Goal: Task Accomplishment & Management: Manage account settings

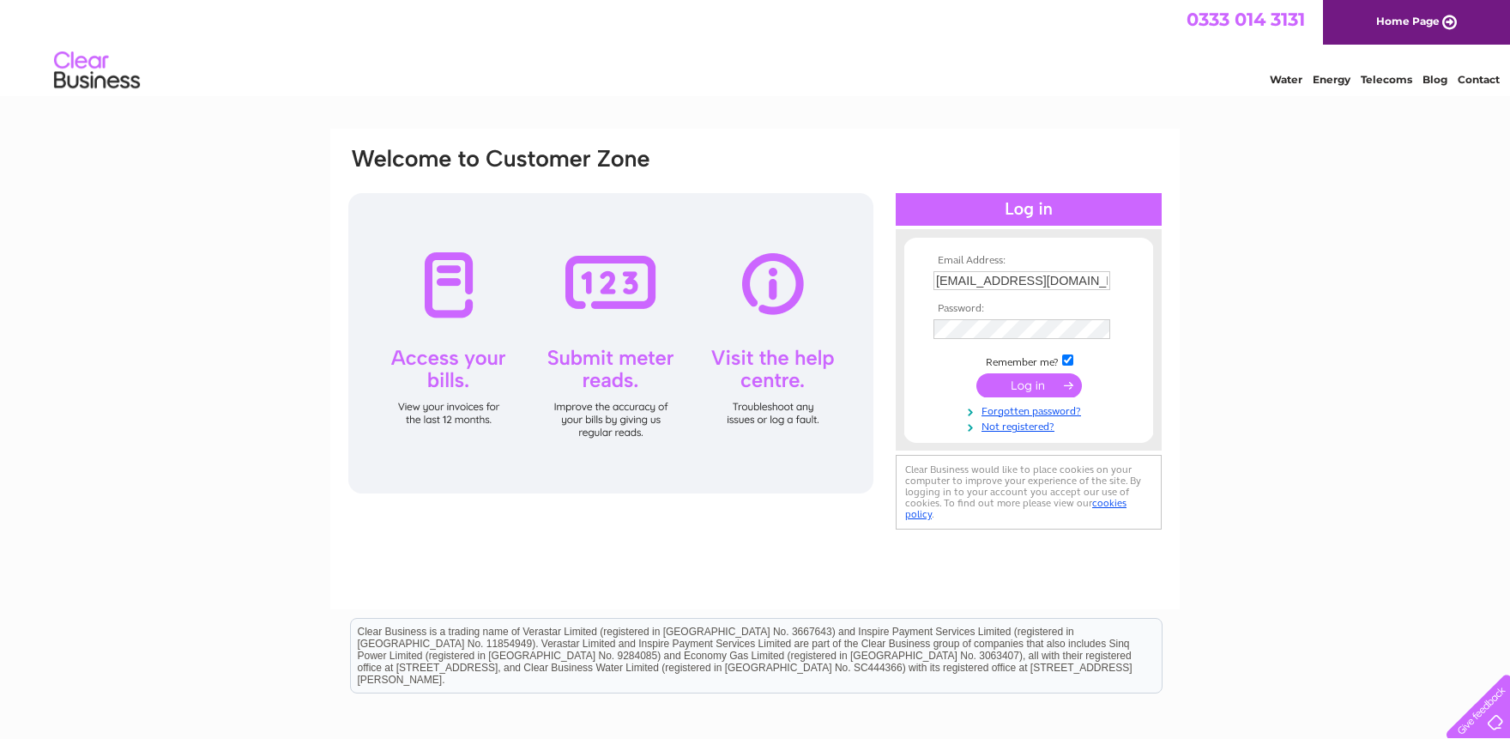
click at [1057, 378] on input "submit" at bounding box center [1030, 385] width 106 height 24
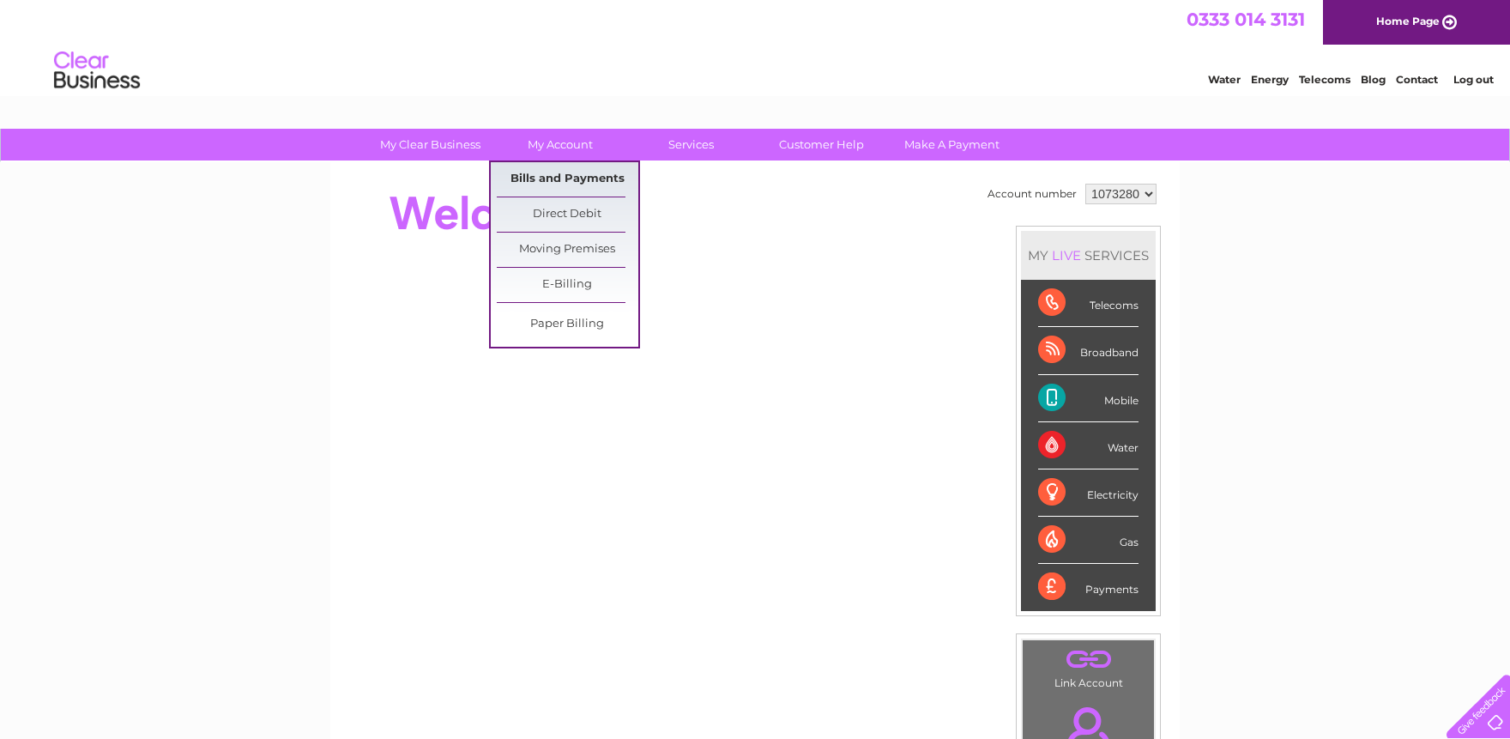
click at [571, 178] on link "Bills and Payments" at bounding box center [568, 179] width 142 height 34
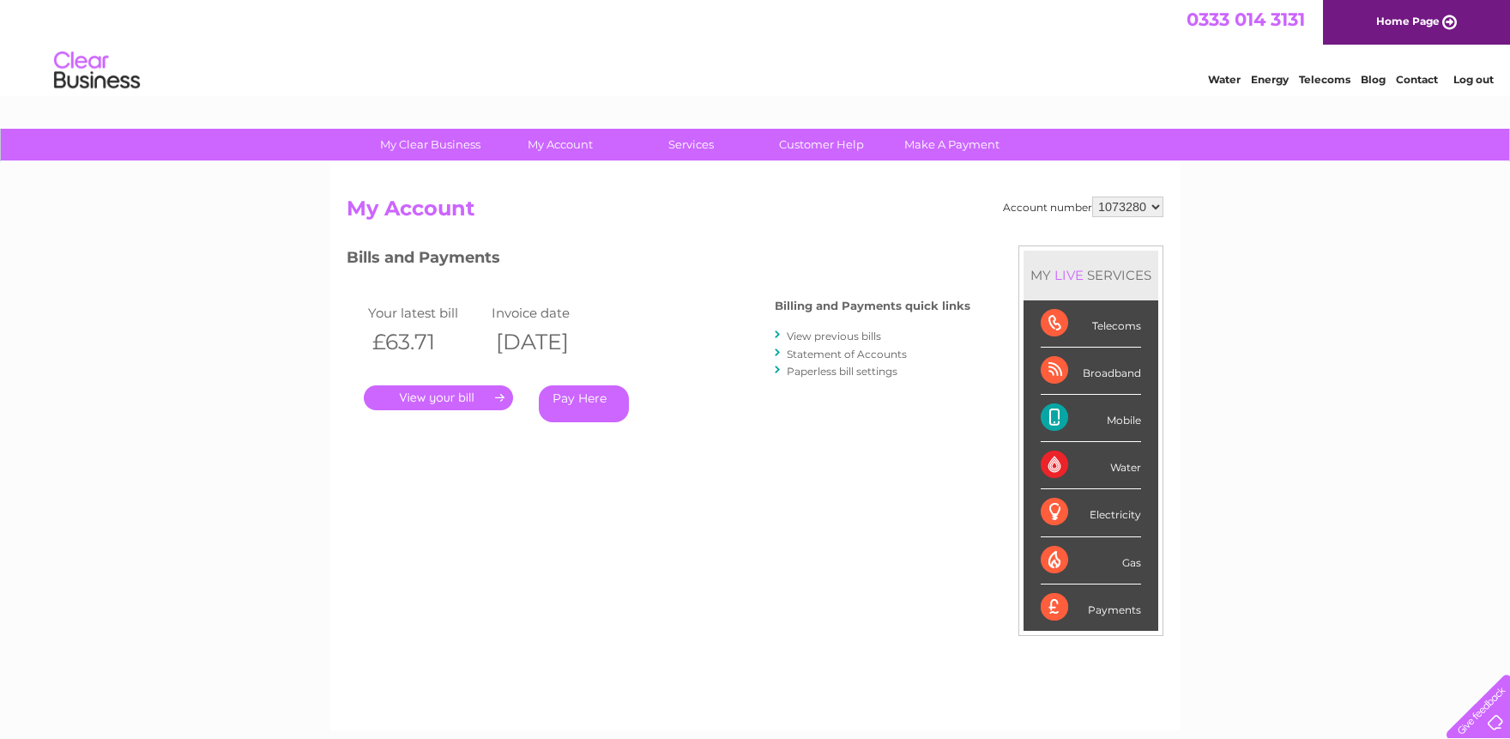
click at [472, 408] on link "." at bounding box center [438, 397] width 149 height 25
click at [832, 334] on link "View previous bills" at bounding box center [834, 336] width 94 height 13
click at [853, 336] on link "View previous bills" at bounding box center [834, 336] width 94 height 13
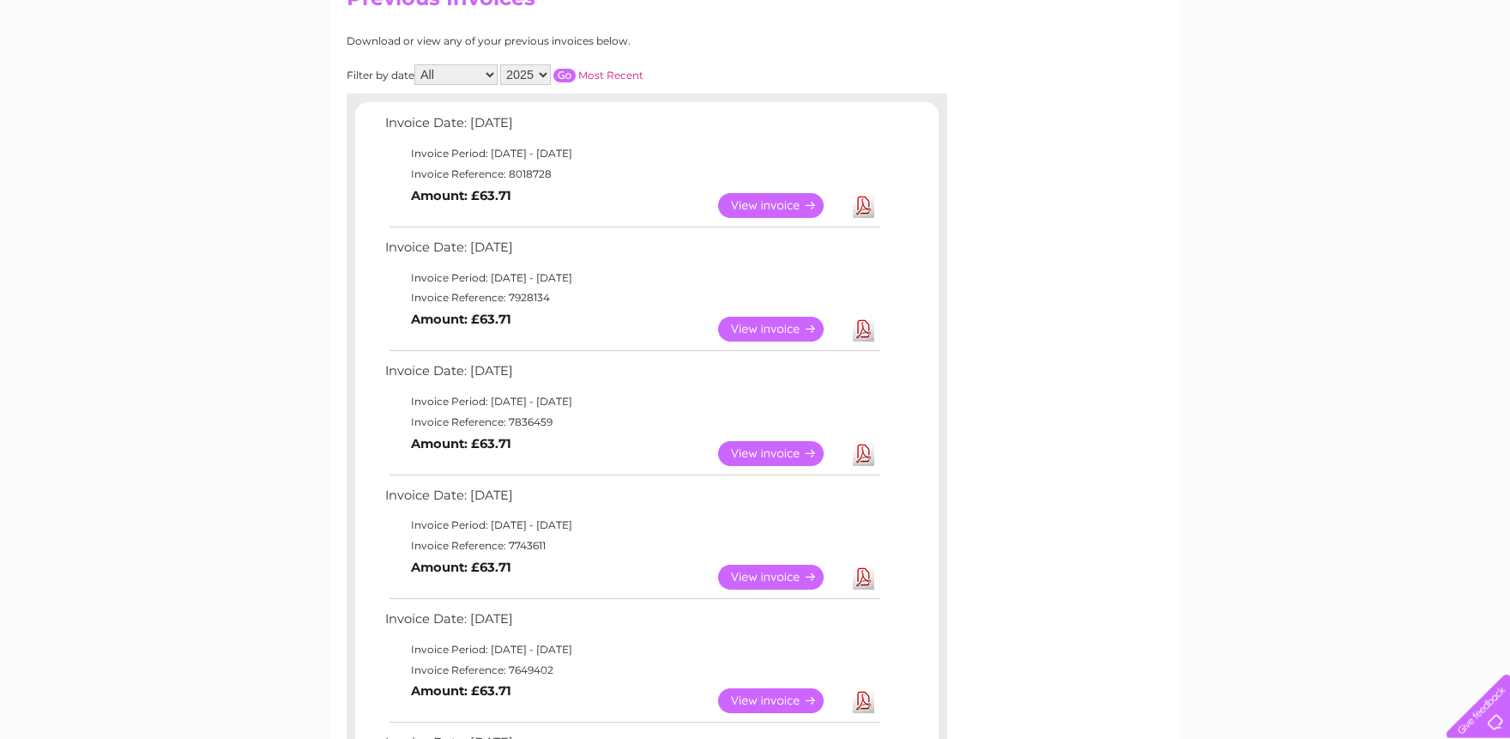
scroll to position [283, 0]
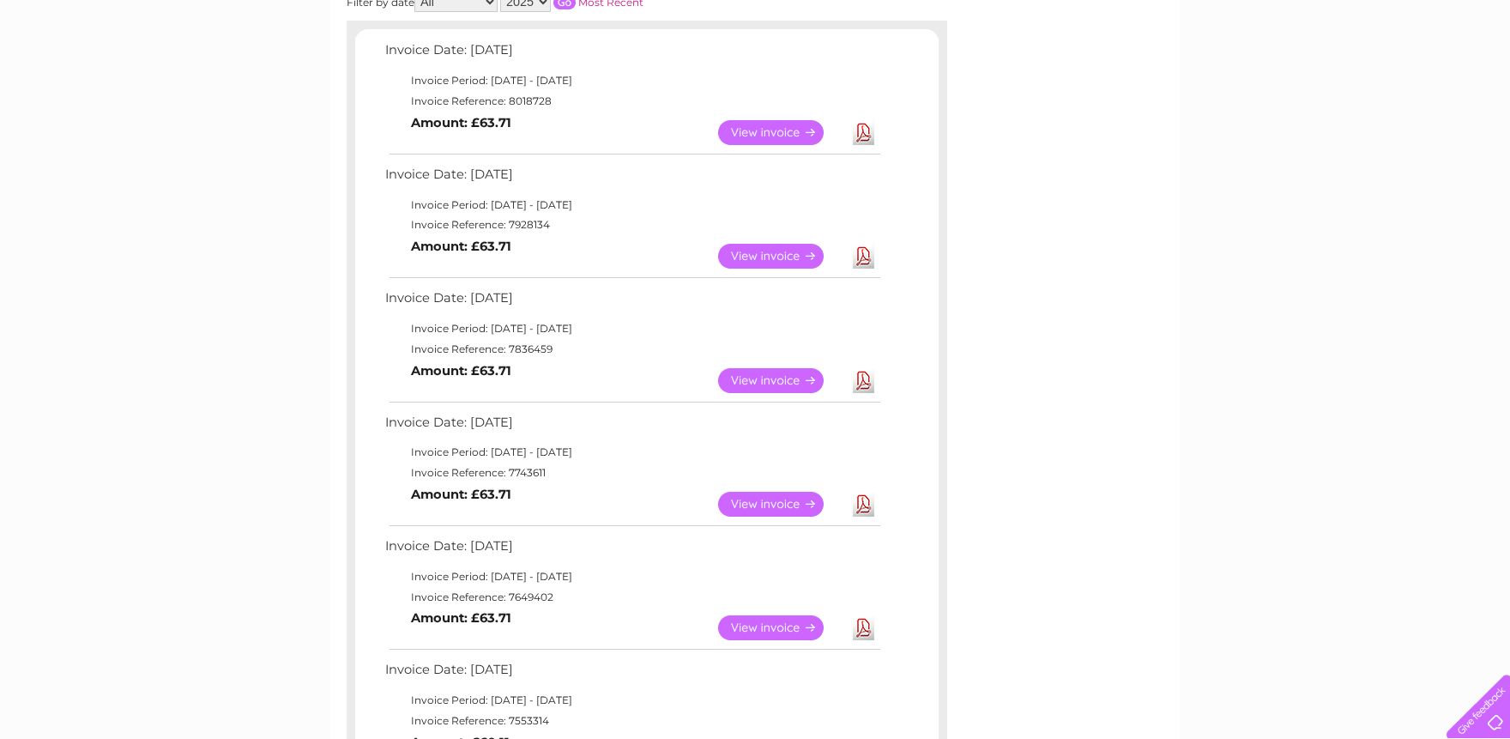
click at [771, 505] on link "View" at bounding box center [781, 504] width 126 height 25
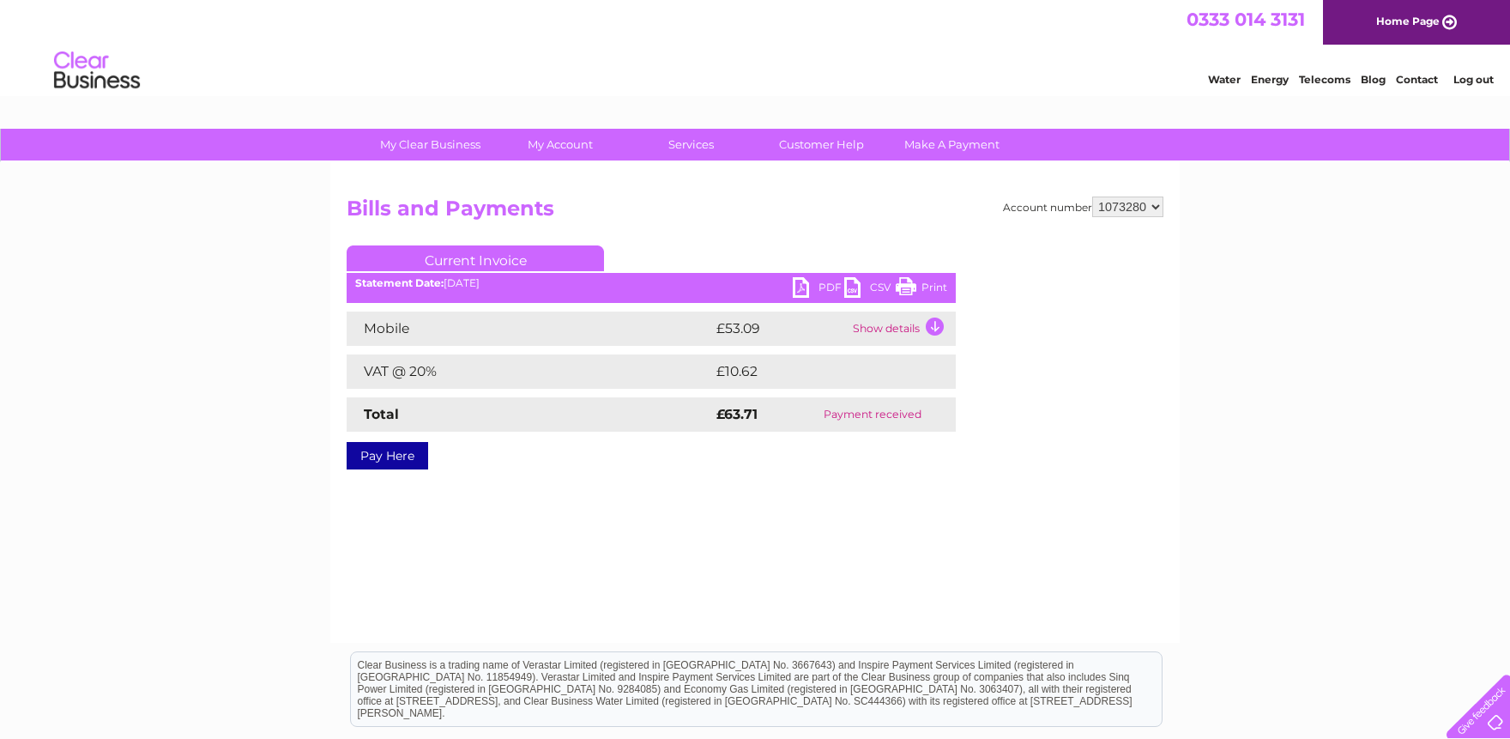
click at [914, 330] on td "Show details" at bounding box center [902, 329] width 107 height 34
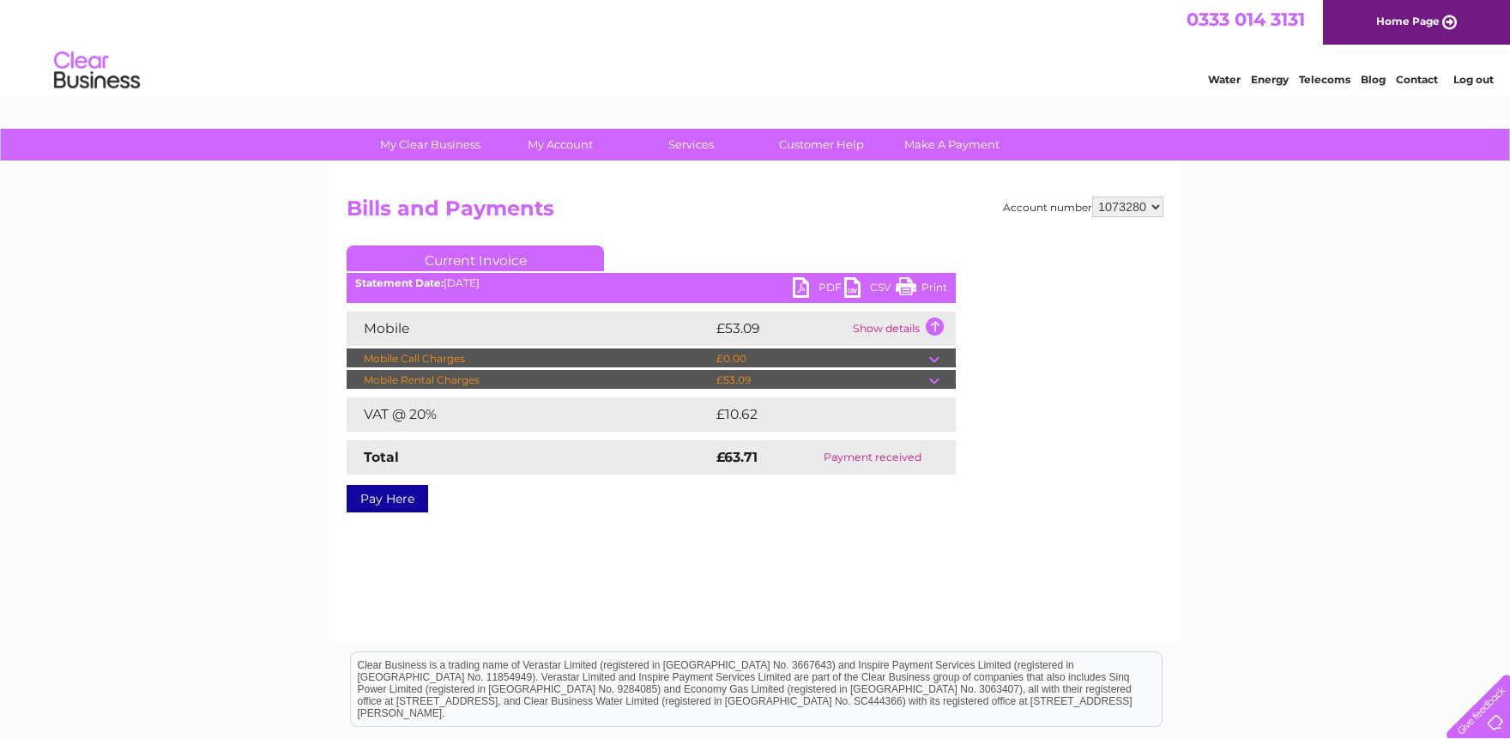
click at [940, 374] on td at bounding box center [942, 380] width 27 height 21
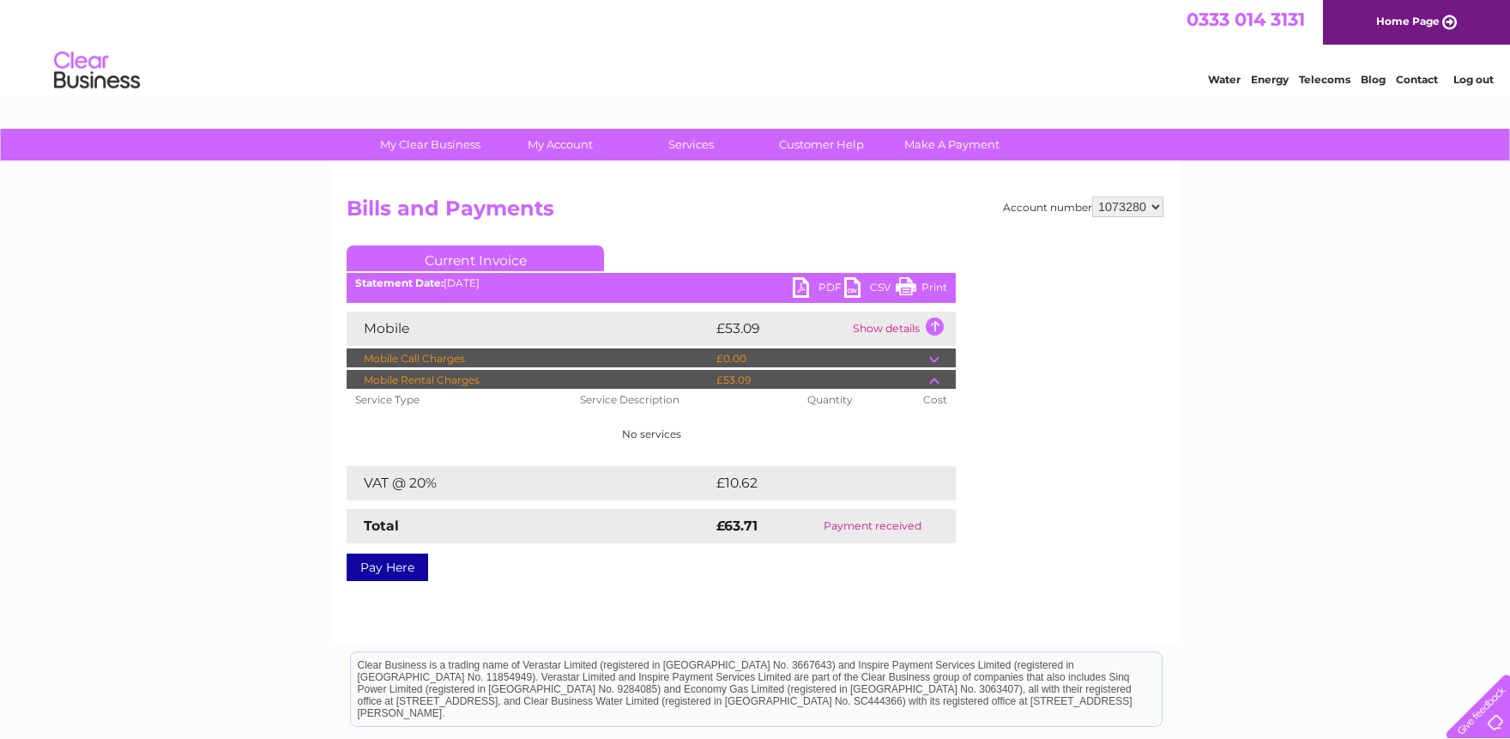
click at [940, 374] on td at bounding box center [942, 380] width 27 height 21
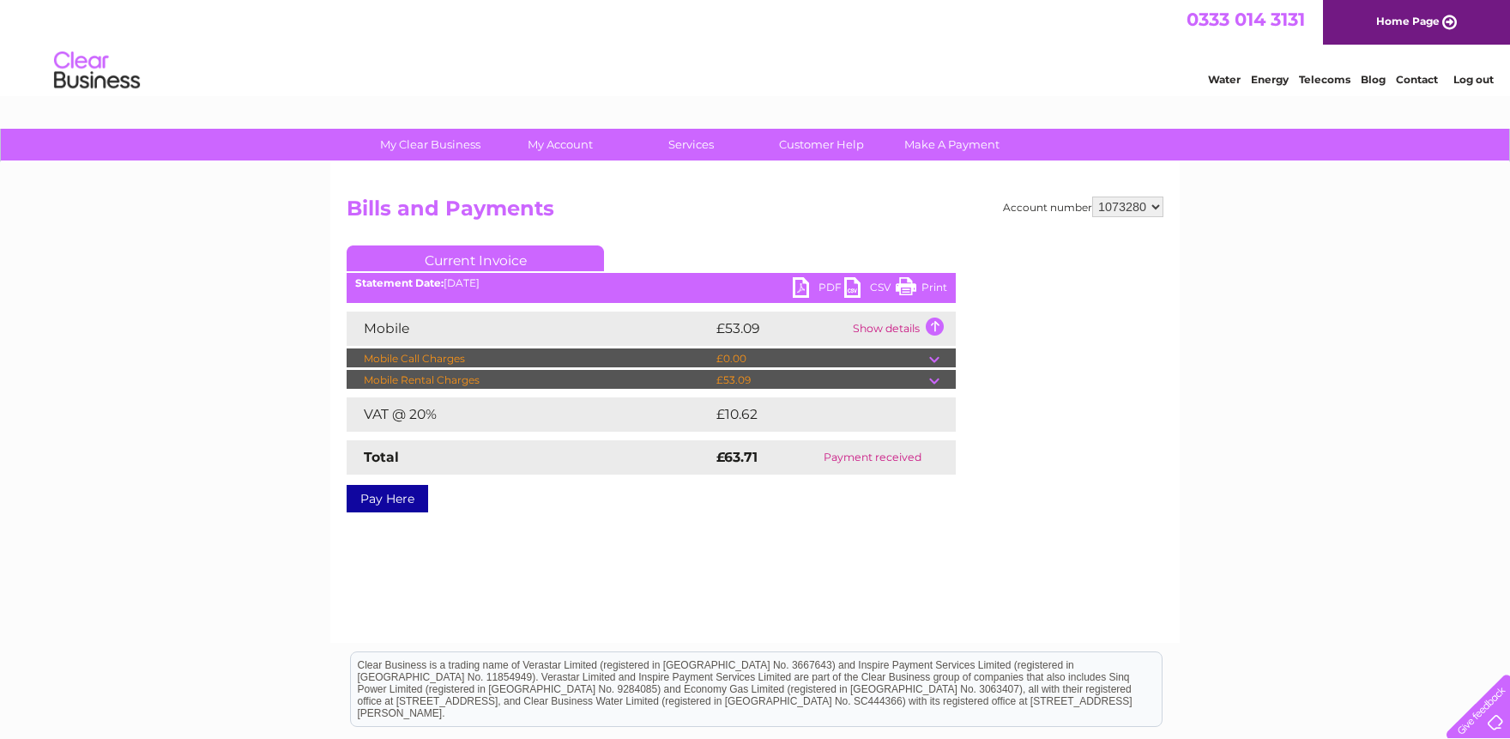
click at [394, 502] on link "Pay Here" at bounding box center [388, 498] width 82 height 27
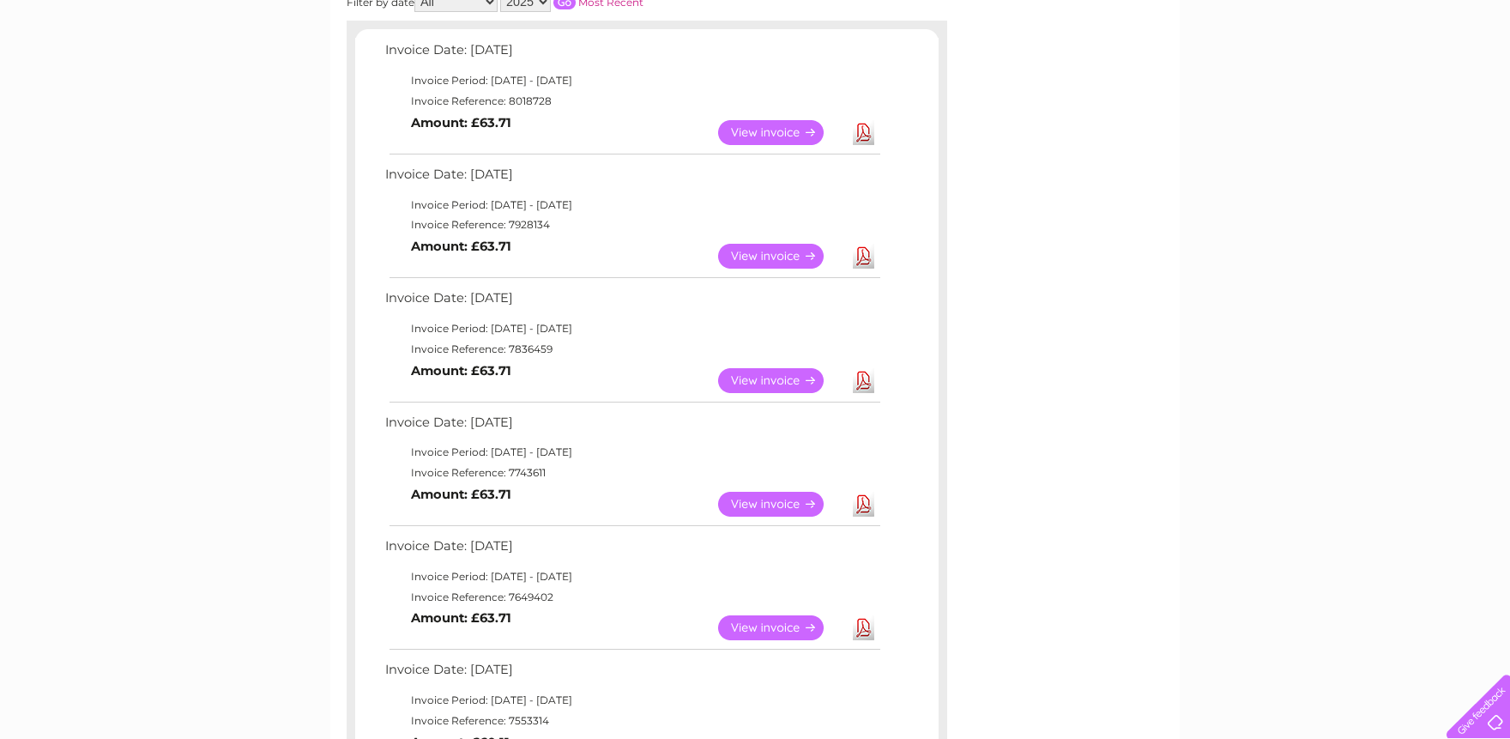
click at [804, 502] on link "View" at bounding box center [781, 504] width 126 height 25
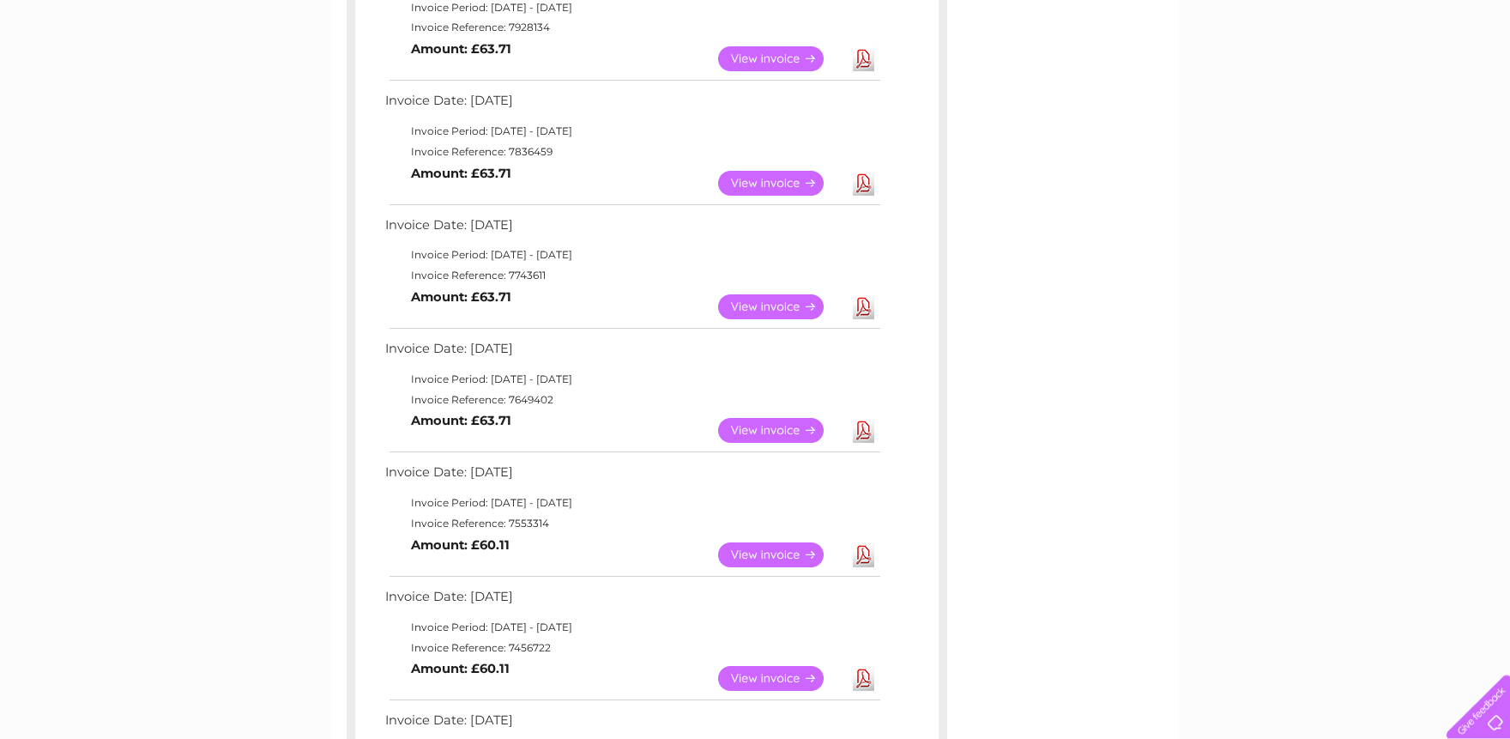
scroll to position [472, 0]
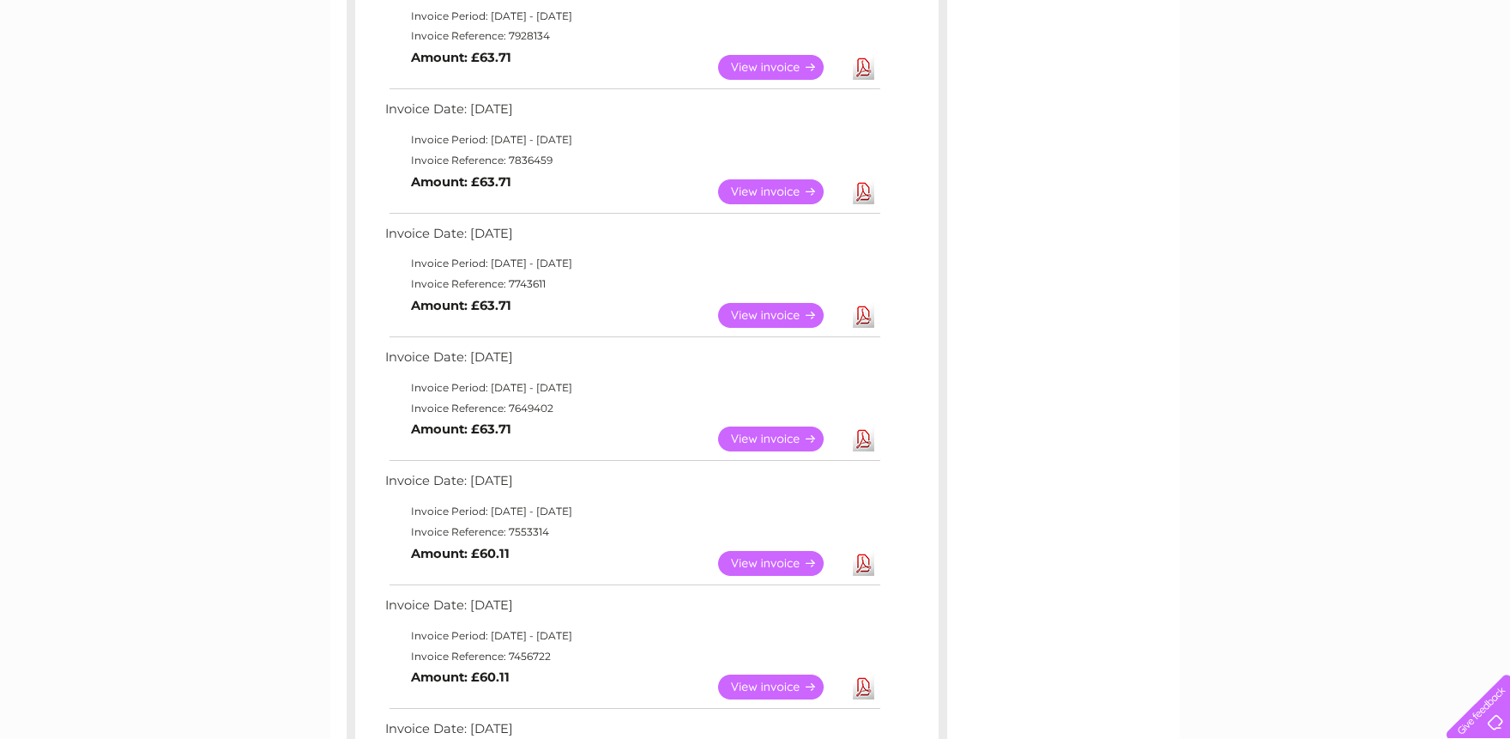
click at [796, 443] on link "View" at bounding box center [781, 439] width 126 height 25
click at [782, 442] on link "View" at bounding box center [781, 439] width 126 height 25
click at [785, 433] on link "View" at bounding box center [781, 439] width 126 height 25
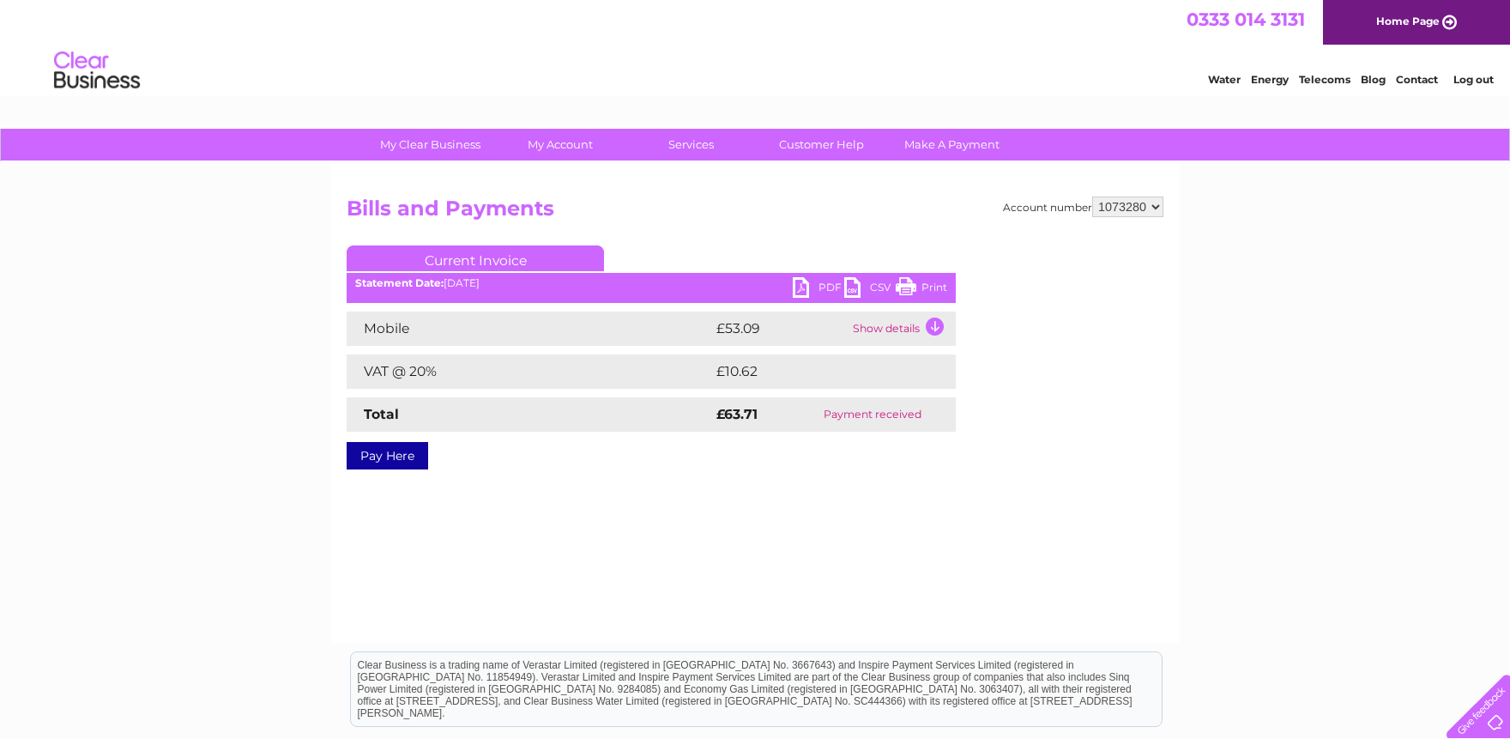
click at [899, 324] on td "Show details" at bounding box center [902, 329] width 107 height 34
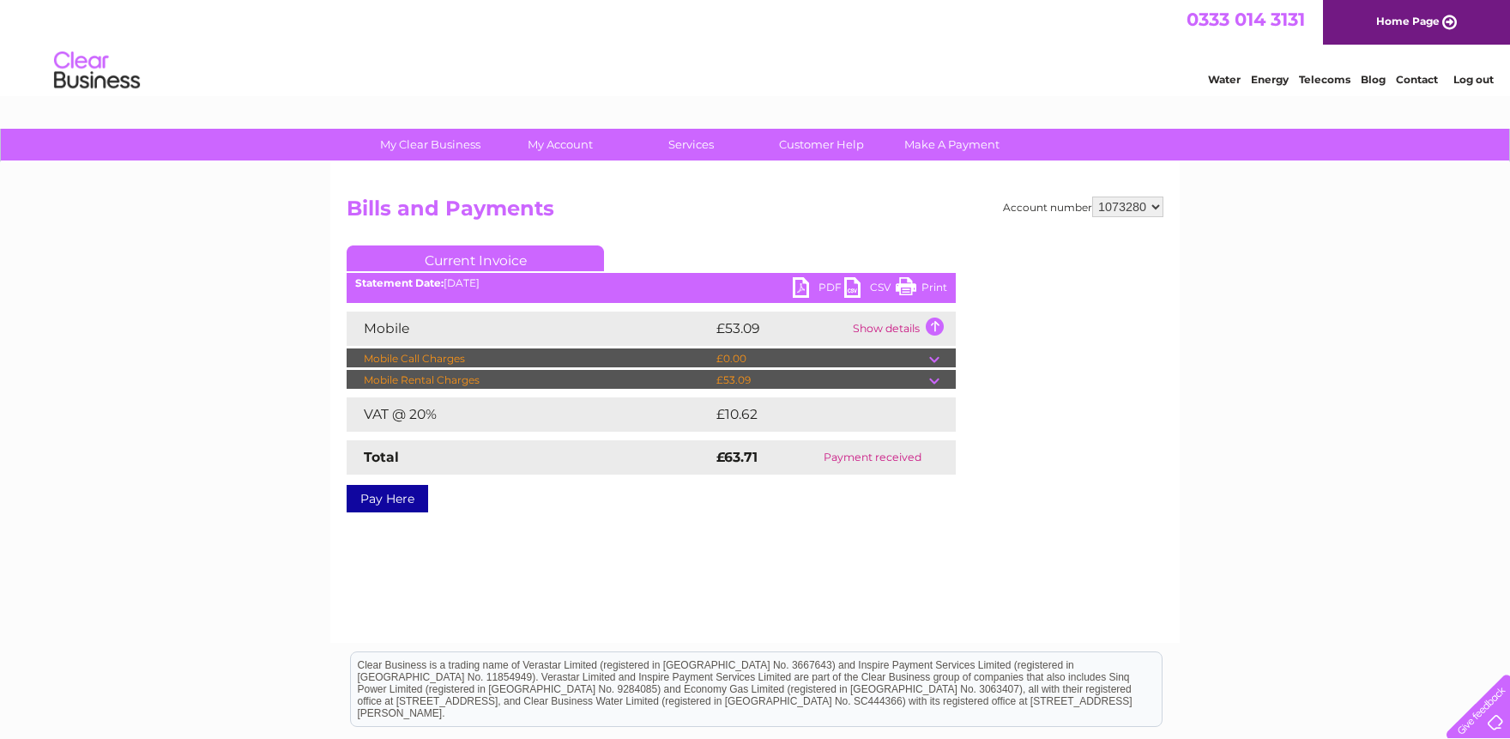
click at [936, 383] on td at bounding box center [942, 380] width 27 height 21
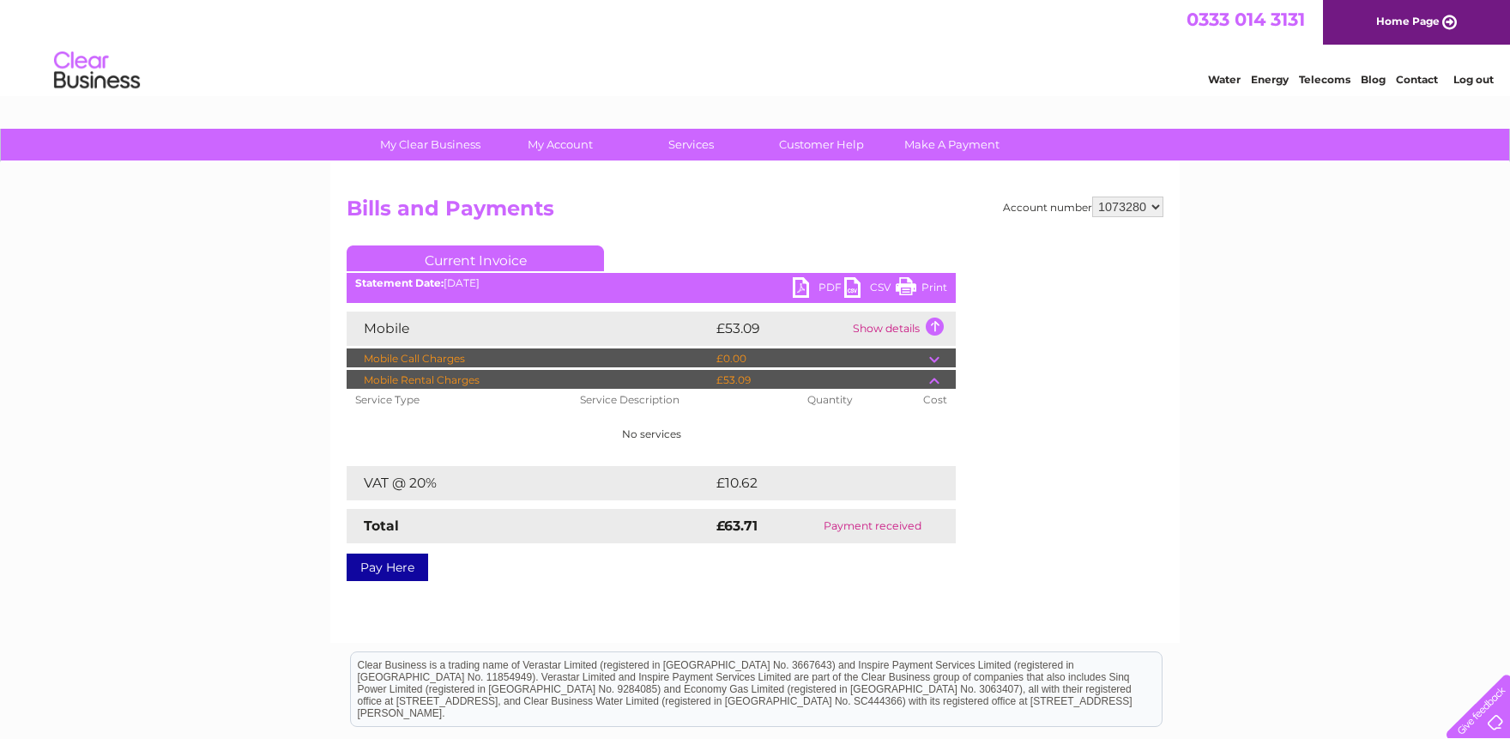
click at [809, 288] on link "PDF" at bounding box center [818, 289] width 51 height 25
click at [160, 396] on div "My Clear Business Login Details My Details My Preferences Link Account My Accou…" at bounding box center [755, 533] width 1510 height 808
click at [821, 282] on link "PDF" at bounding box center [818, 289] width 51 height 25
click at [917, 290] on link "Print" at bounding box center [921, 289] width 51 height 25
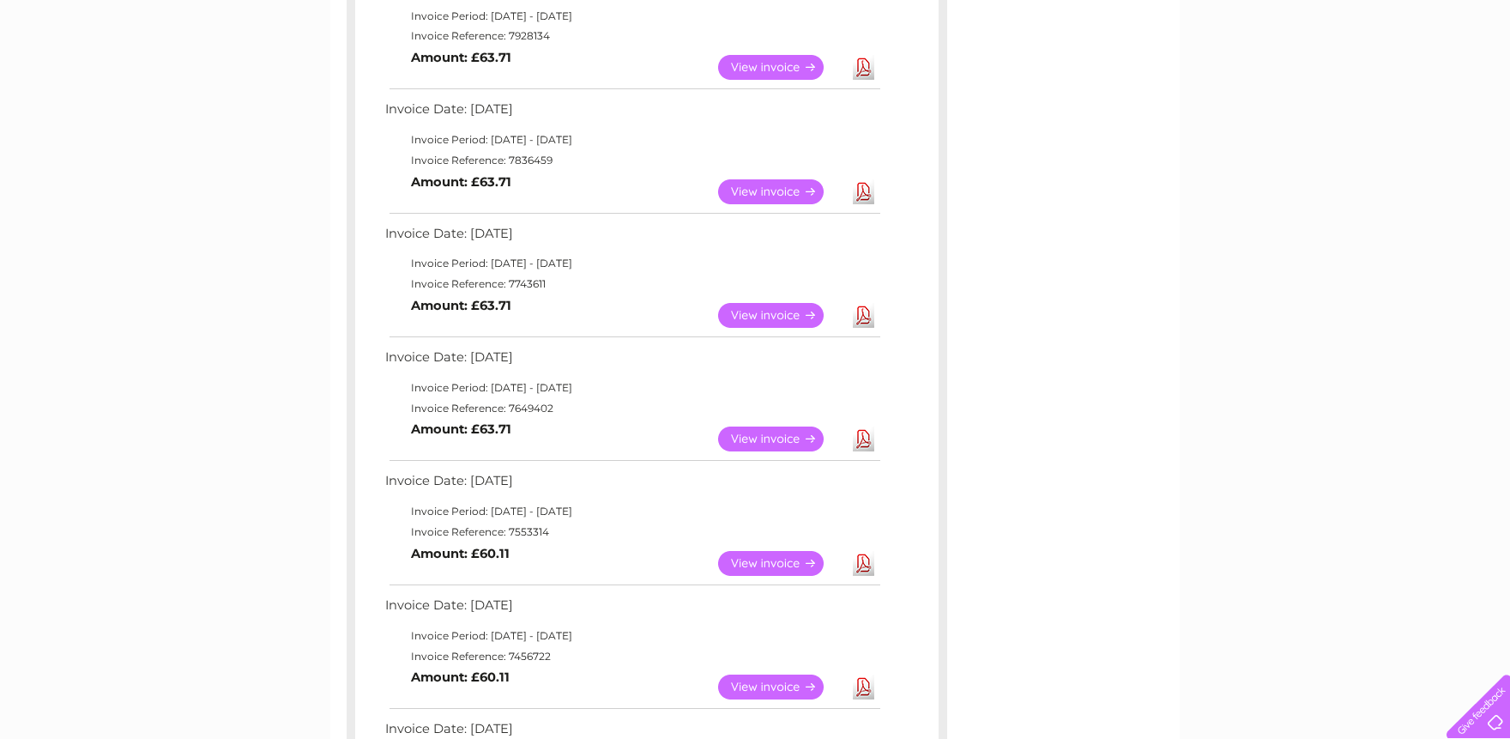
click at [800, 310] on link "View" at bounding box center [781, 315] width 126 height 25
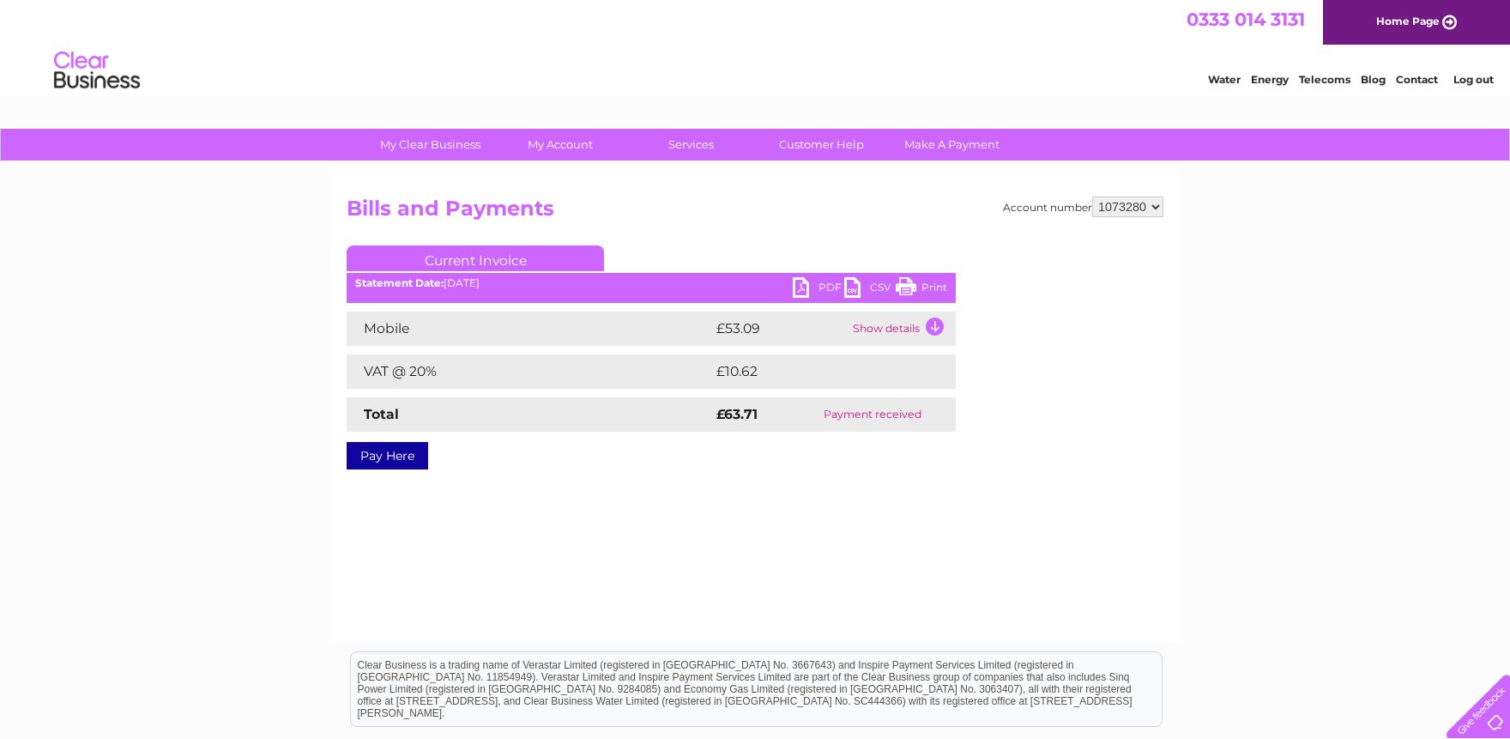
click at [903, 291] on link "Print" at bounding box center [921, 289] width 51 height 25
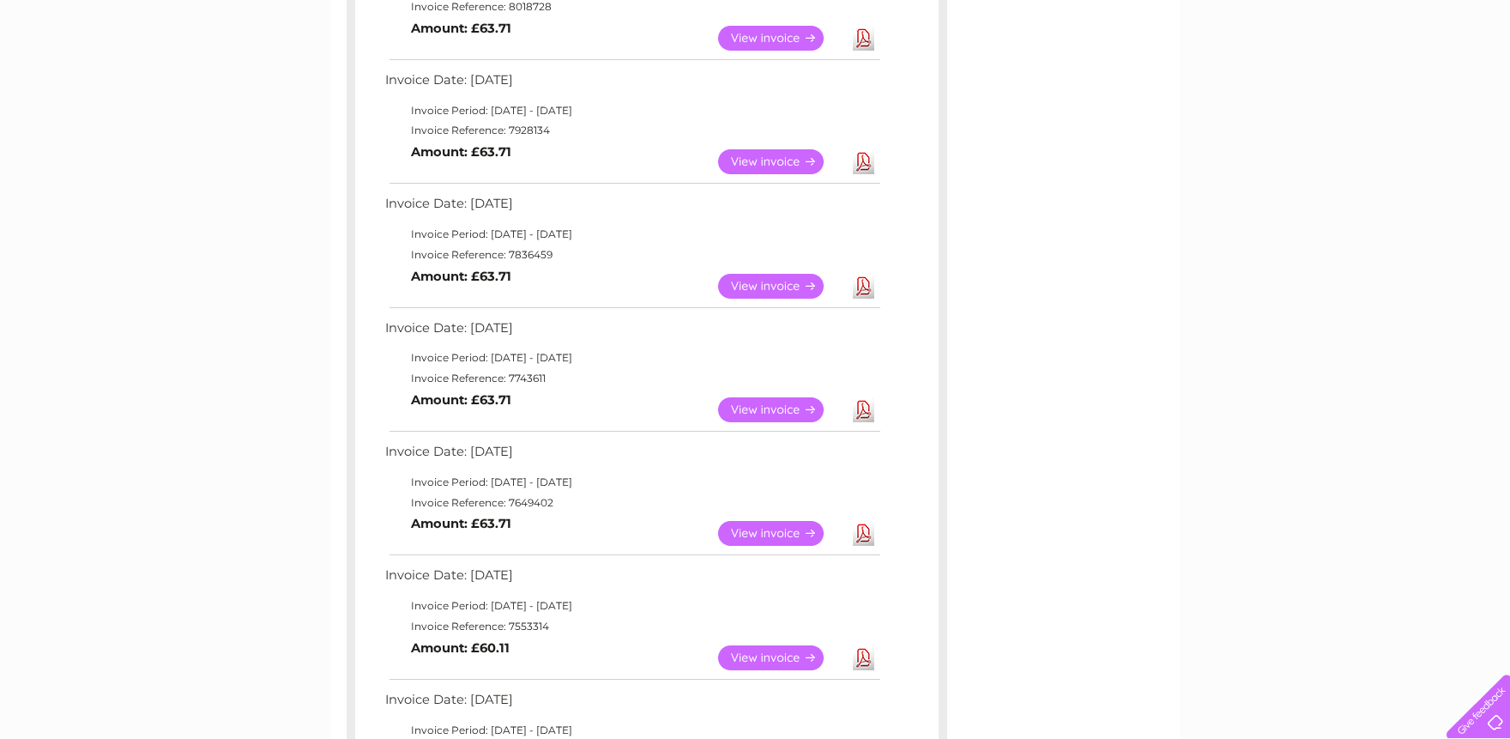
scroll to position [283, 0]
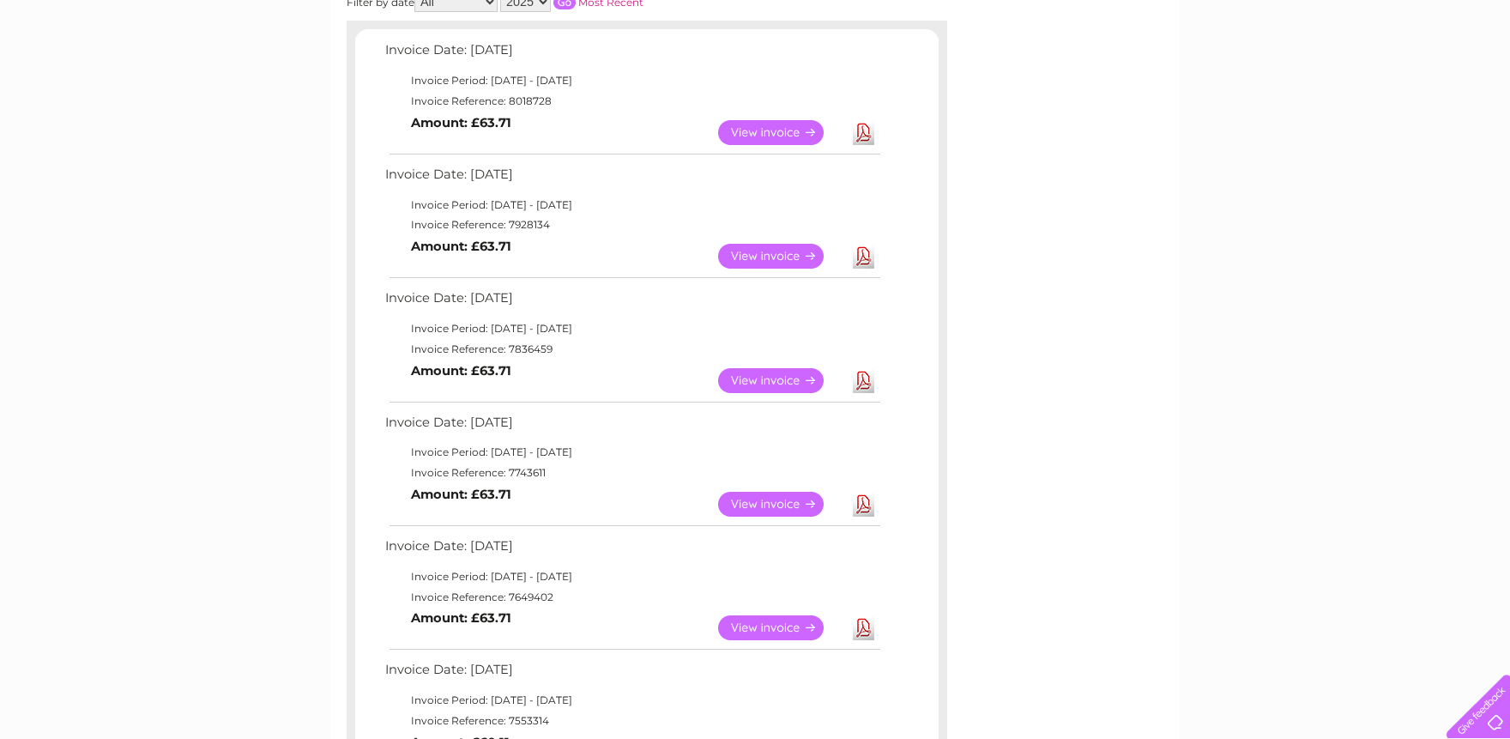
click at [818, 373] on link "View" at bounding box center [781, 380] width 126 height 25
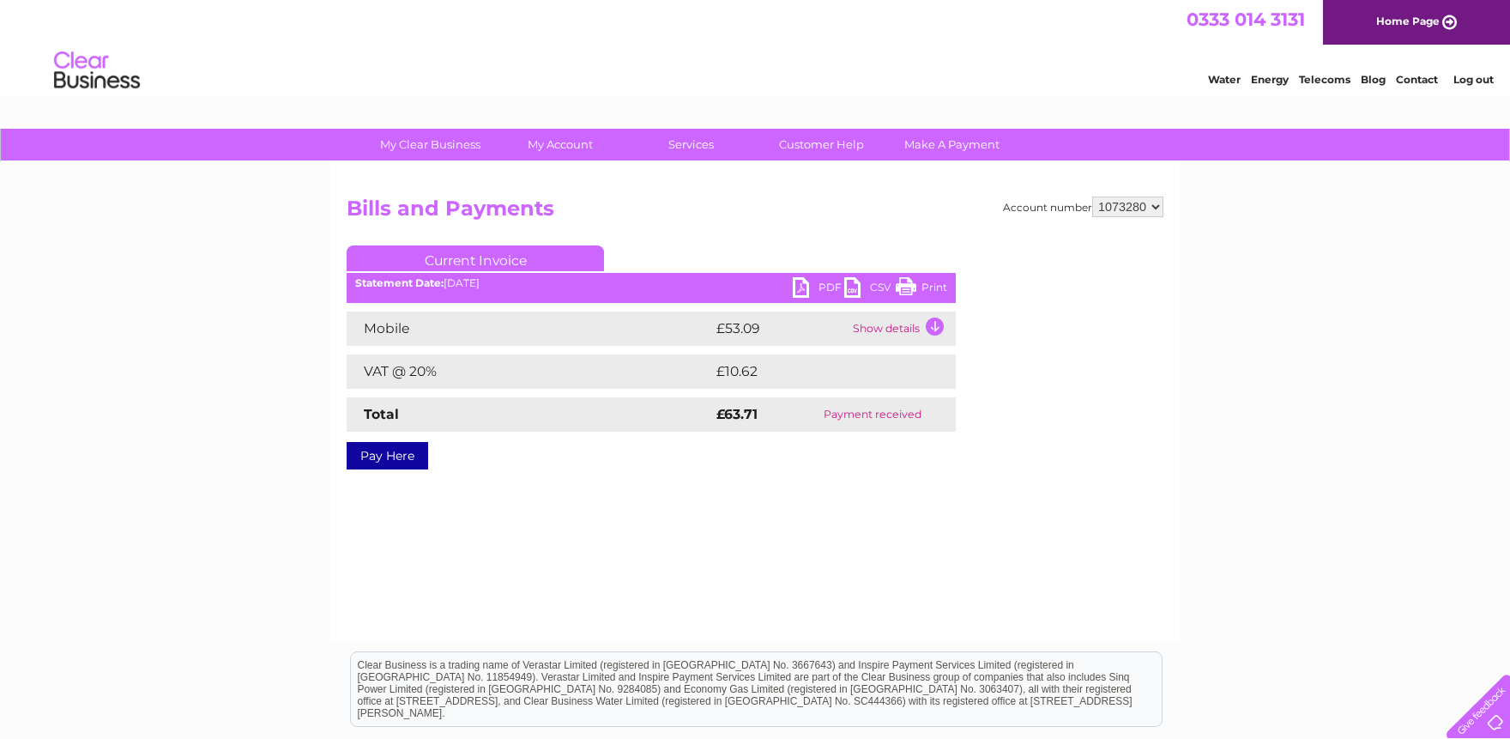
click at [917, 285] on link "Print" at bounding box center [921, 289] width 51 height 25
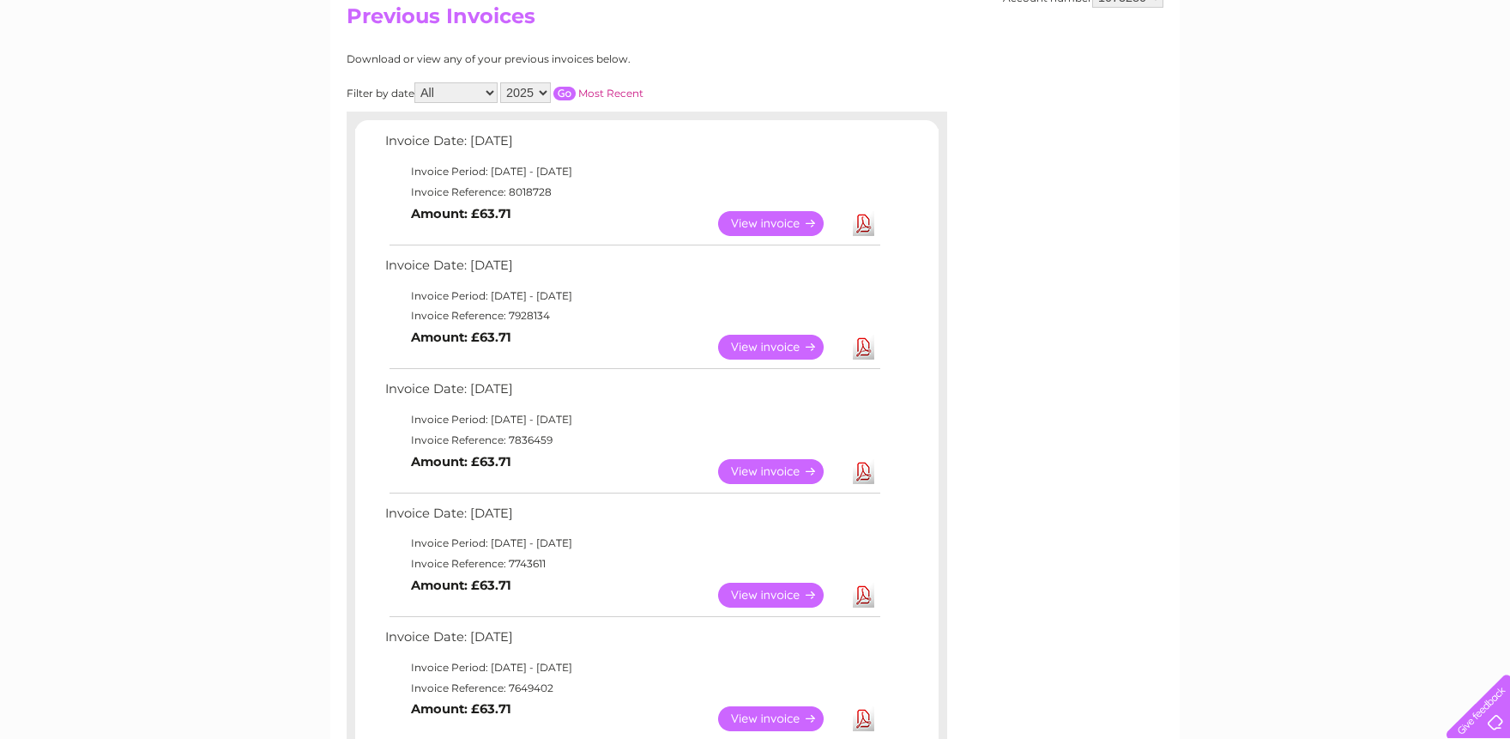
scroll to position [189, 0]
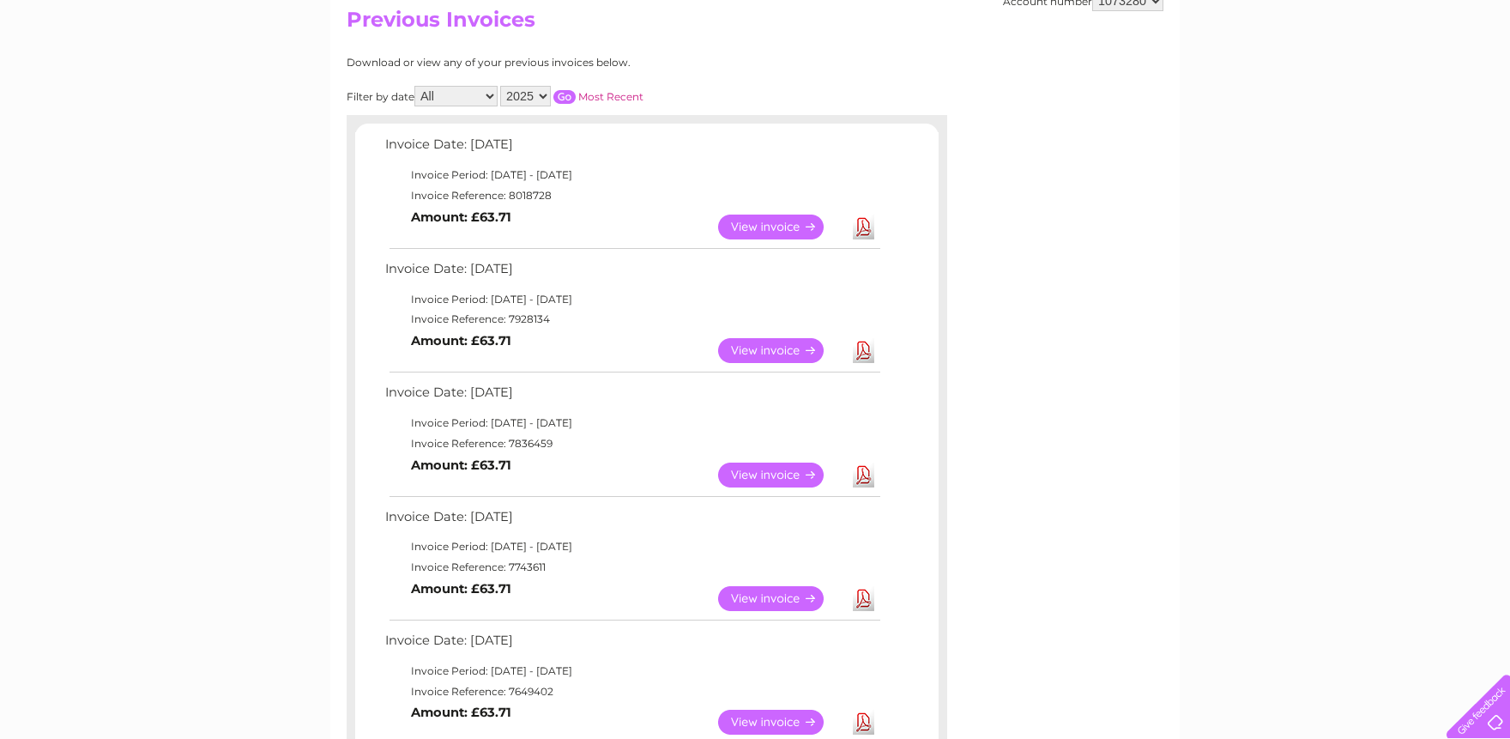
click at [790, 353] on link "View" at bounding box center [781, 350] width 126 height 25
click at [772, 346] on link "View" at bounding box center [781, 350] width 126 height 25
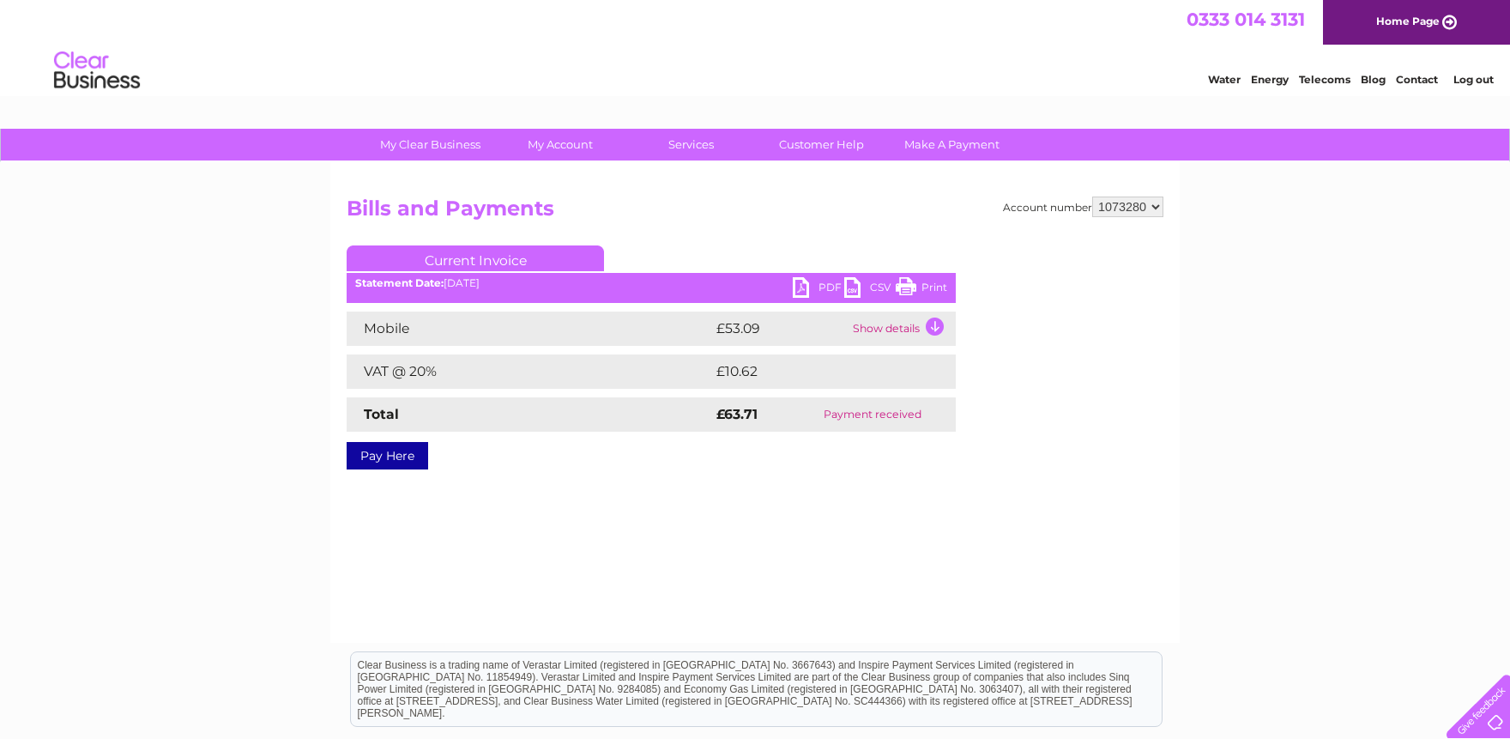
click at [931, 285] on link "Print" at bounding box center [921, 289] width 51 height 25
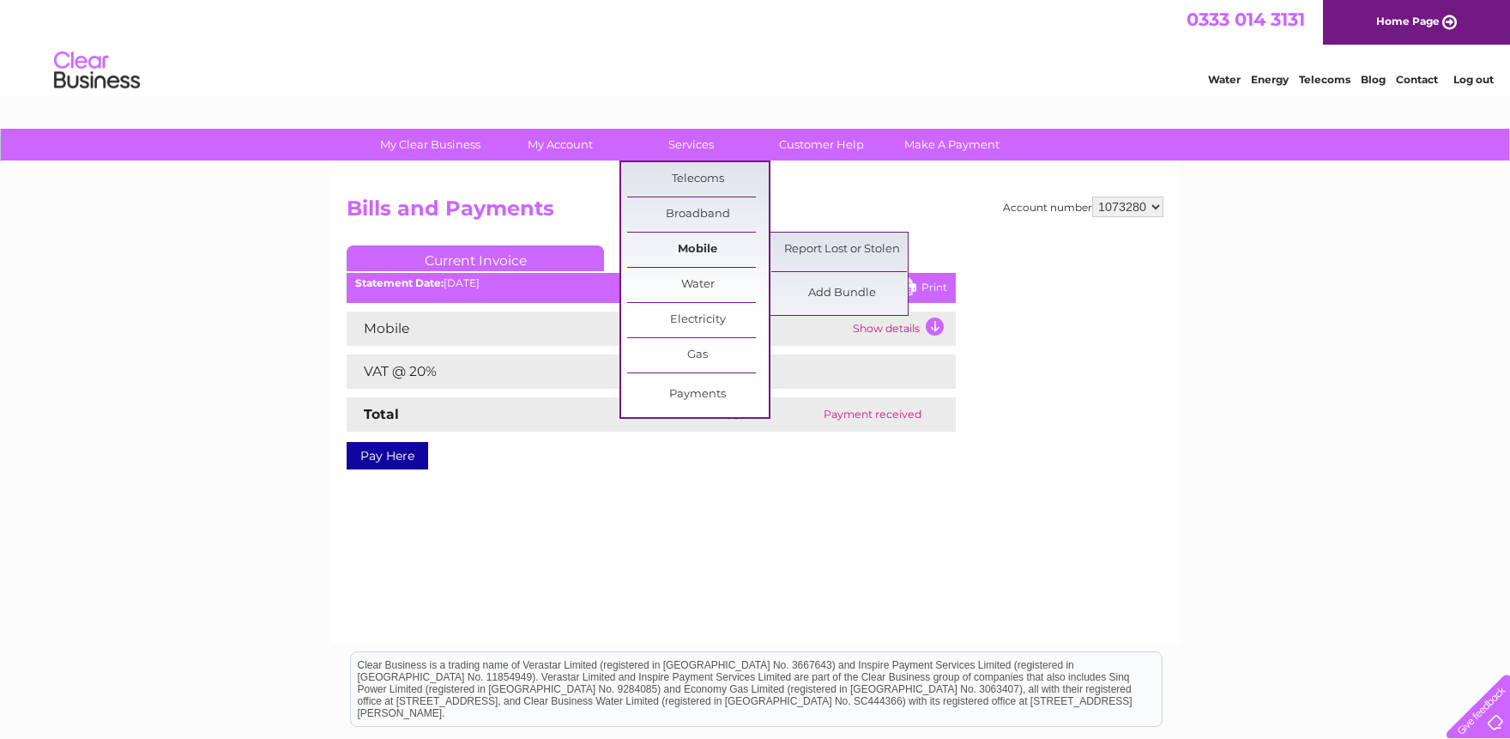
click at [708, 245] on link "Mobile" at bounding box center [698, 250] width 142 height 34
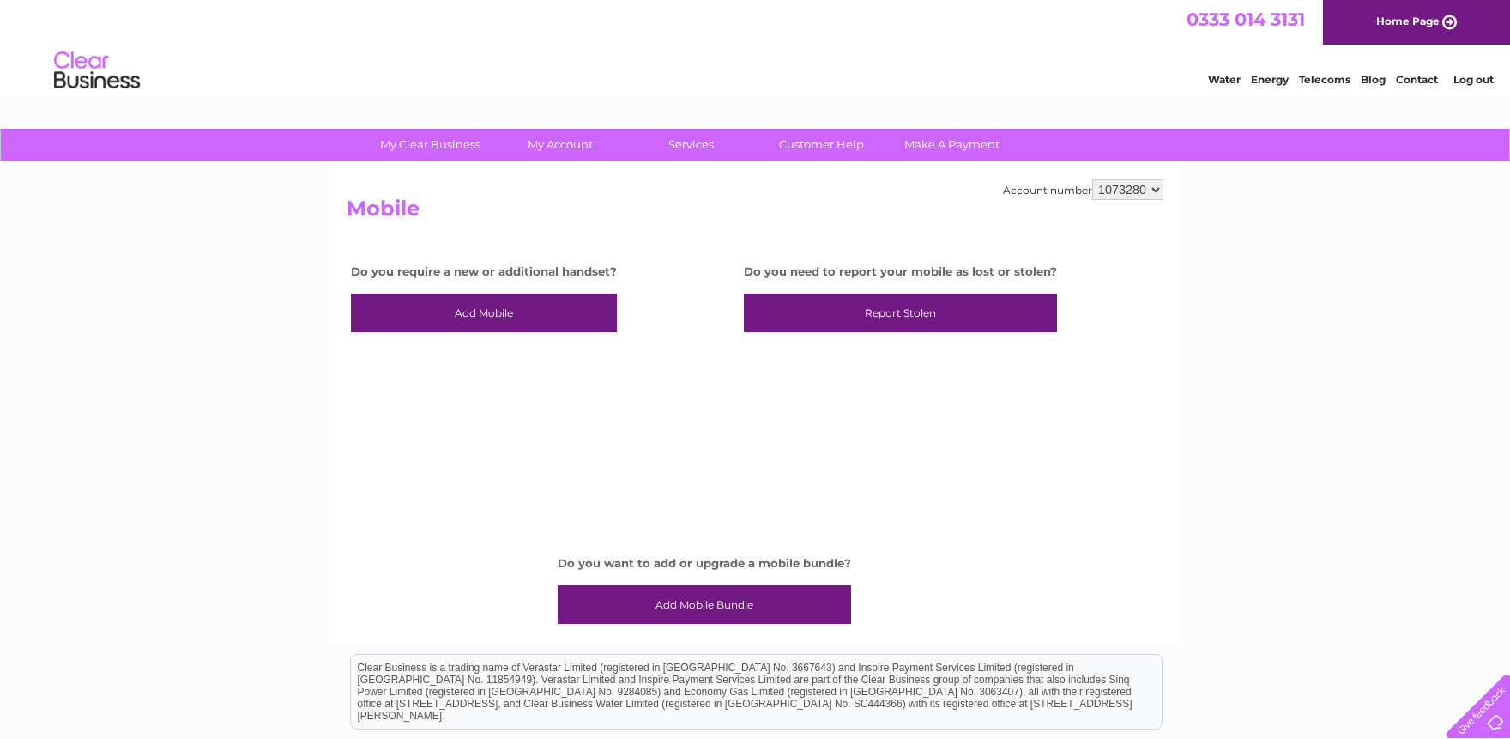
click at [681, 603] on link "Add Mobile Bundle" at bounding box center [704, 604] width 293 height 39
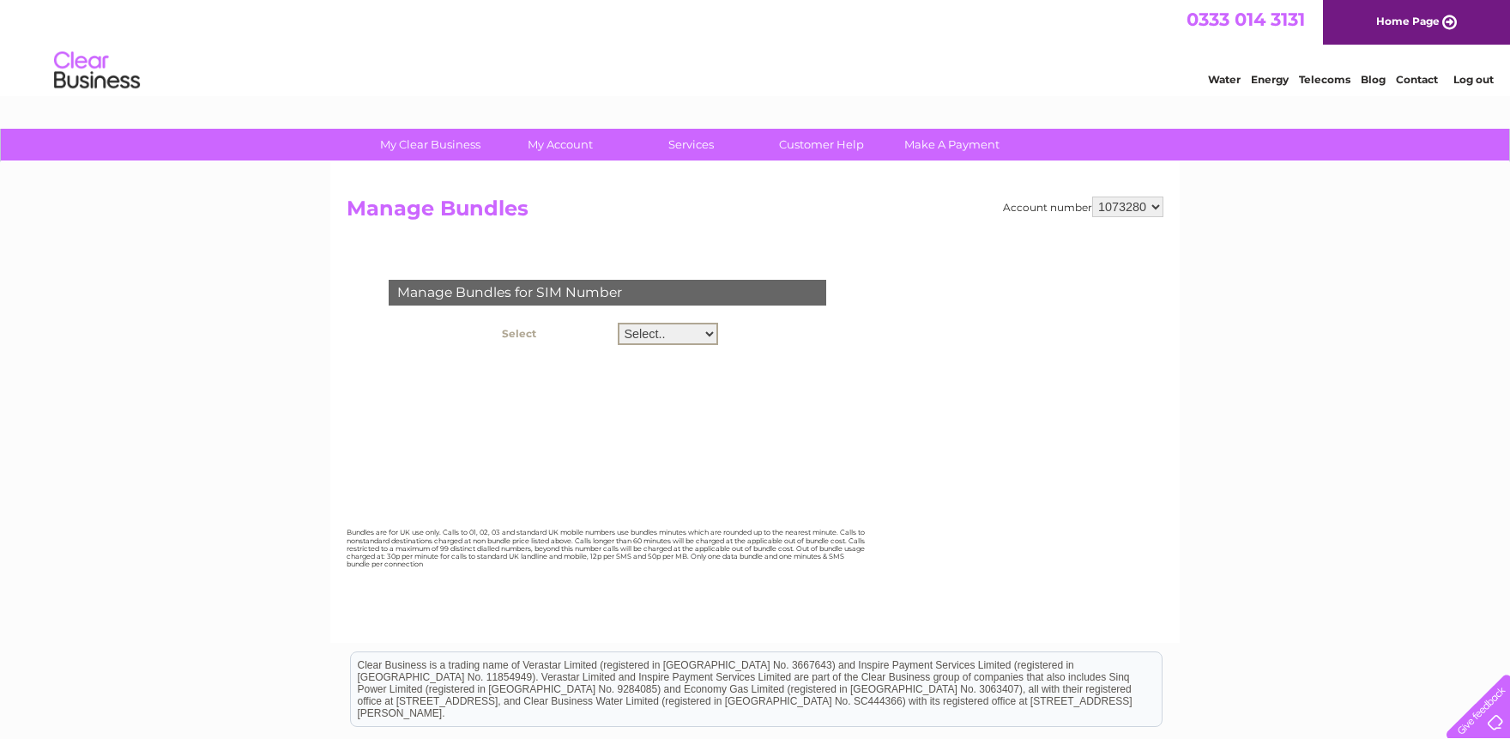
click at [618, 323] on select "Select.. 07586755433 07824981295" at bounding box center [668, 334] width 100 height 22
select select "122572"
click option "07586755433" at bounding box center [0, 0] width 0 height 0
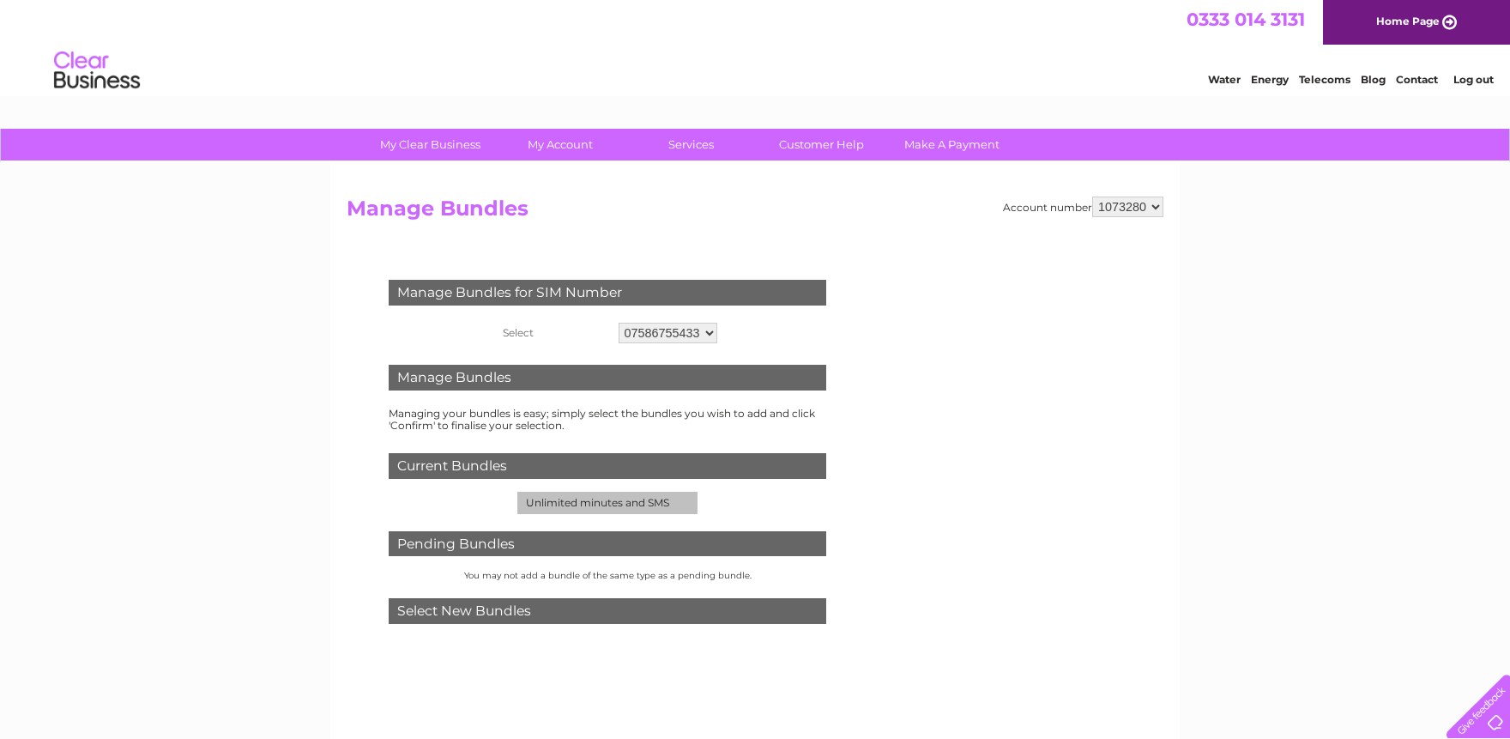
click at [596, 506] on td "Unlimited minutes and SMS" at bounding box center [607, 503] width 180 height 22
click at [819, 143] on link "Customer Help" at bounding box center [822, 145] width 142 height 32
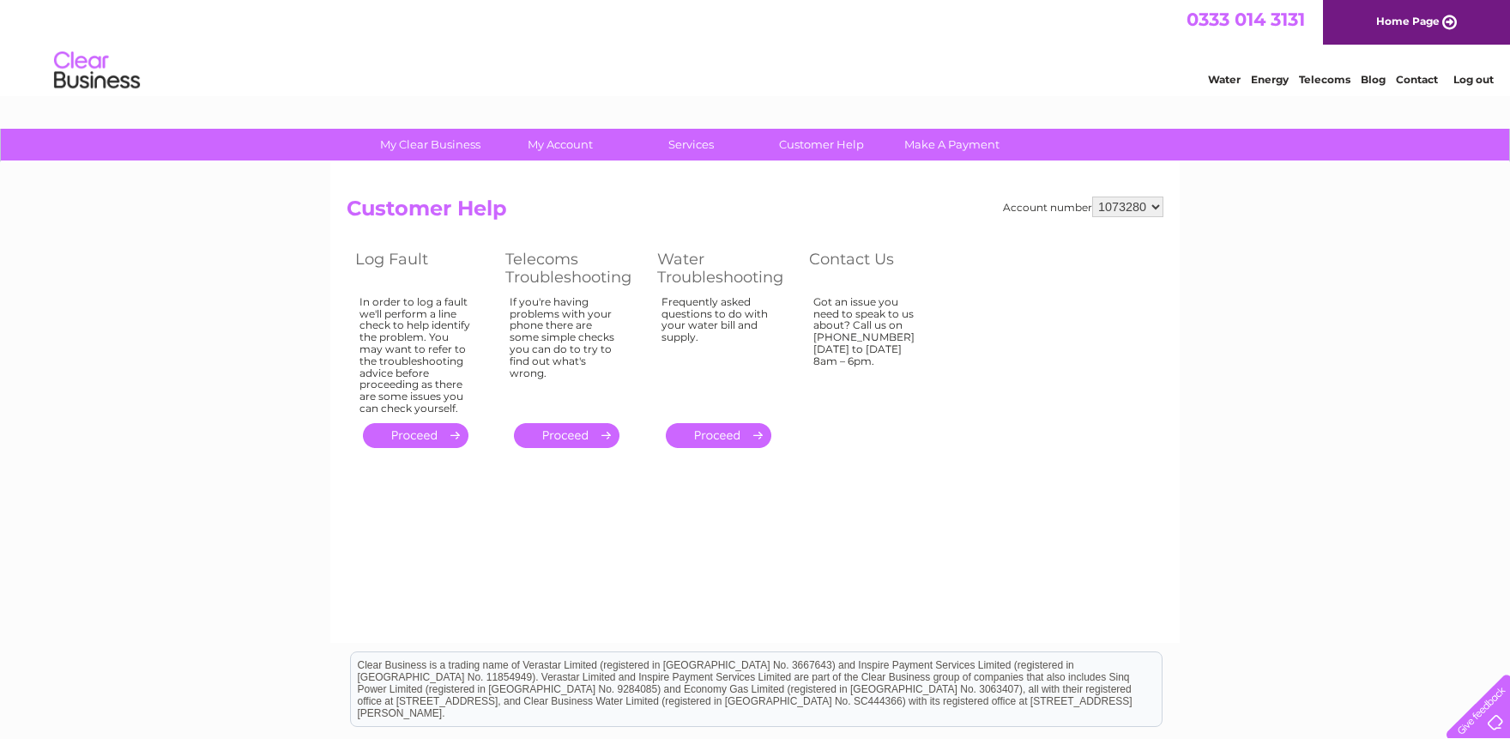
click at [471, 306] on div "Got an issue you need to speak to us about? Call us on 0333 014 3131 Monday to …" at bounding box center [416, 355] width 112 height 118
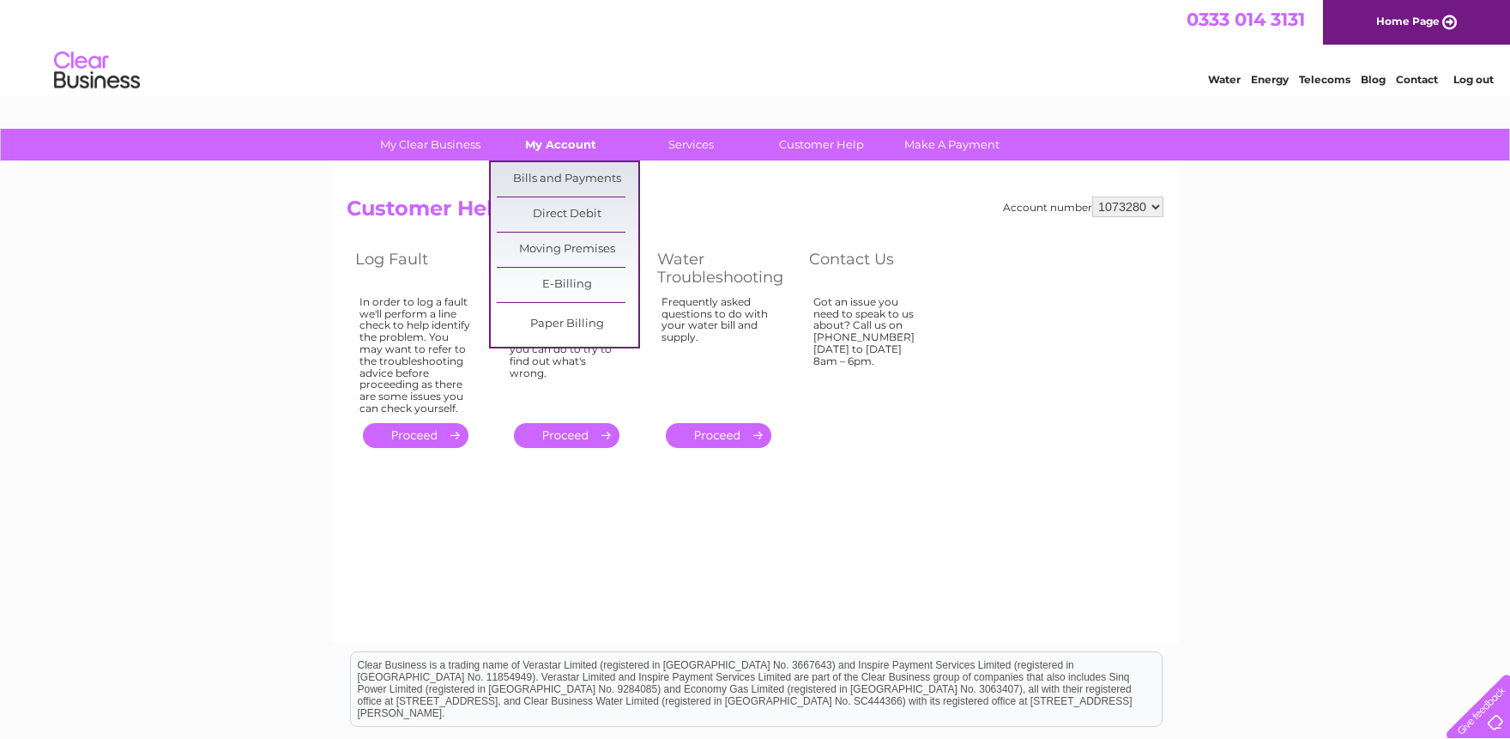
click at [550, 147] on link "My Account" at bounding box center [561, 145] width 142 height 32
click at [552, 183] on link "Bills and Payments" at bounding box center [568, 179] width 142 height 34
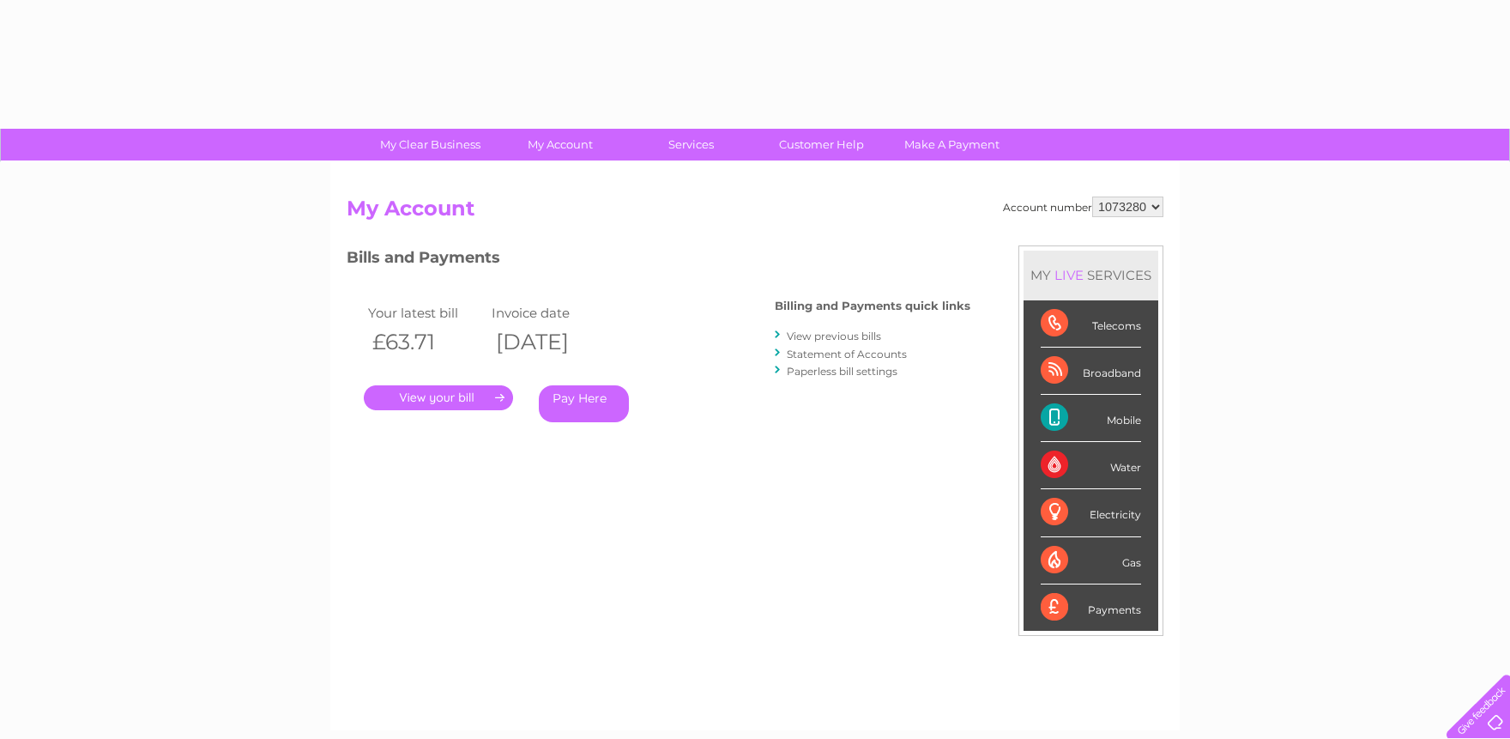
click at [867, 337] on link "View previous bills" at bounding box center [834, 336] width 94 height 13
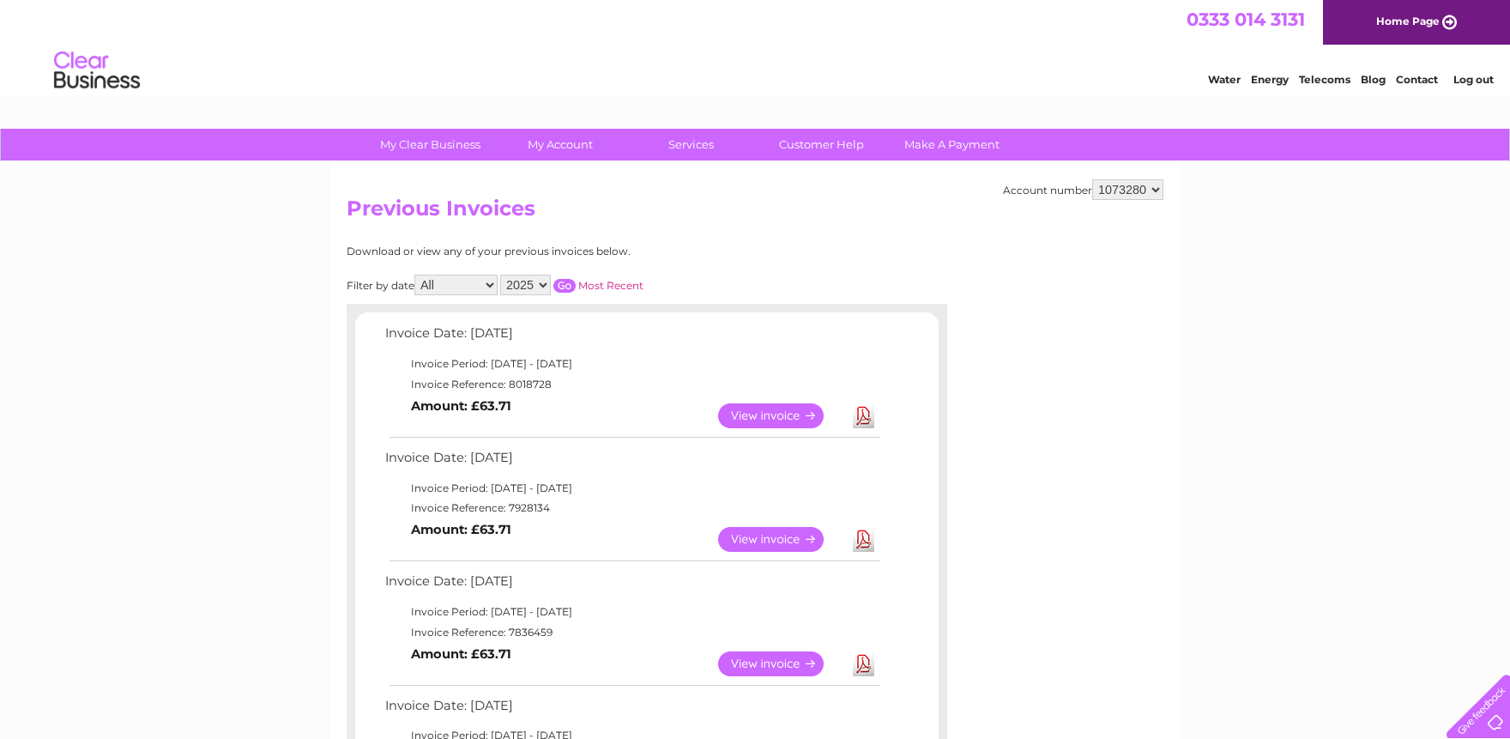
click at [500, 275] on select "2025 2024 2023 2022" at bounding box center [525, 285] width 51 height 21
select select "2024"
click option "2024" at bounding box center [0, 0] width 0 height 0
click at [558, 287] on input "button" at bounding box center [565, 286] width 22 height 14
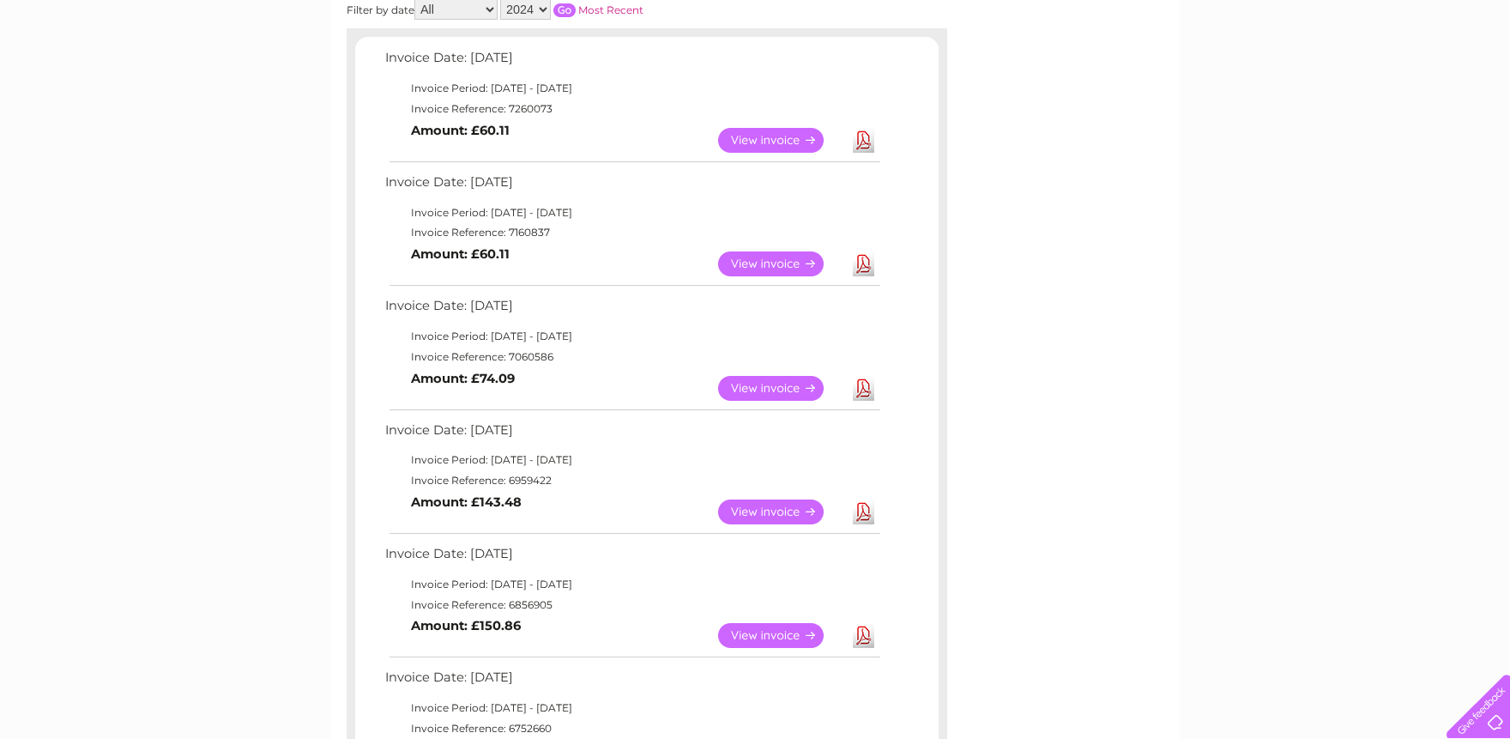
scroll to position [189, 0]
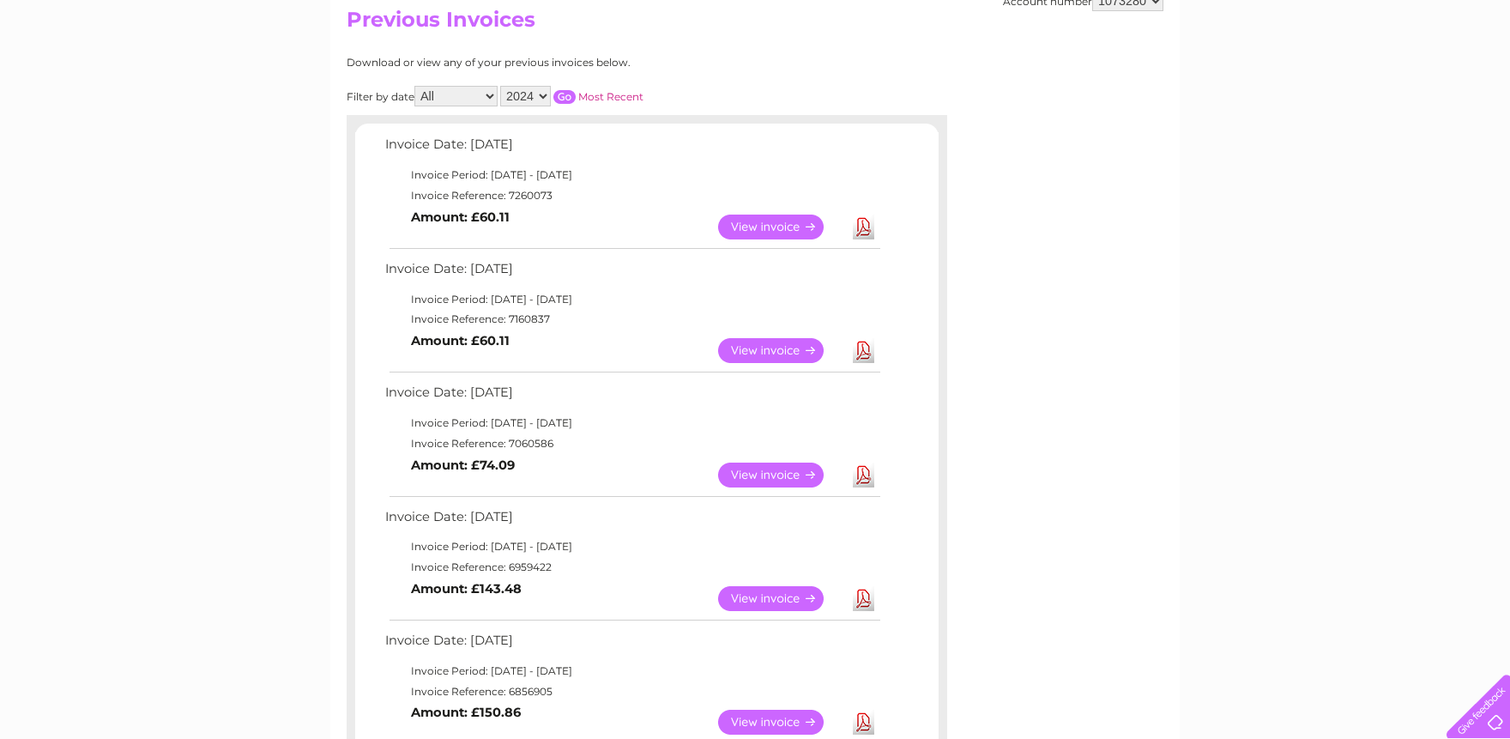
click at [766, 593] on link "View" at bounding box center [781, 598] width 126 height 25
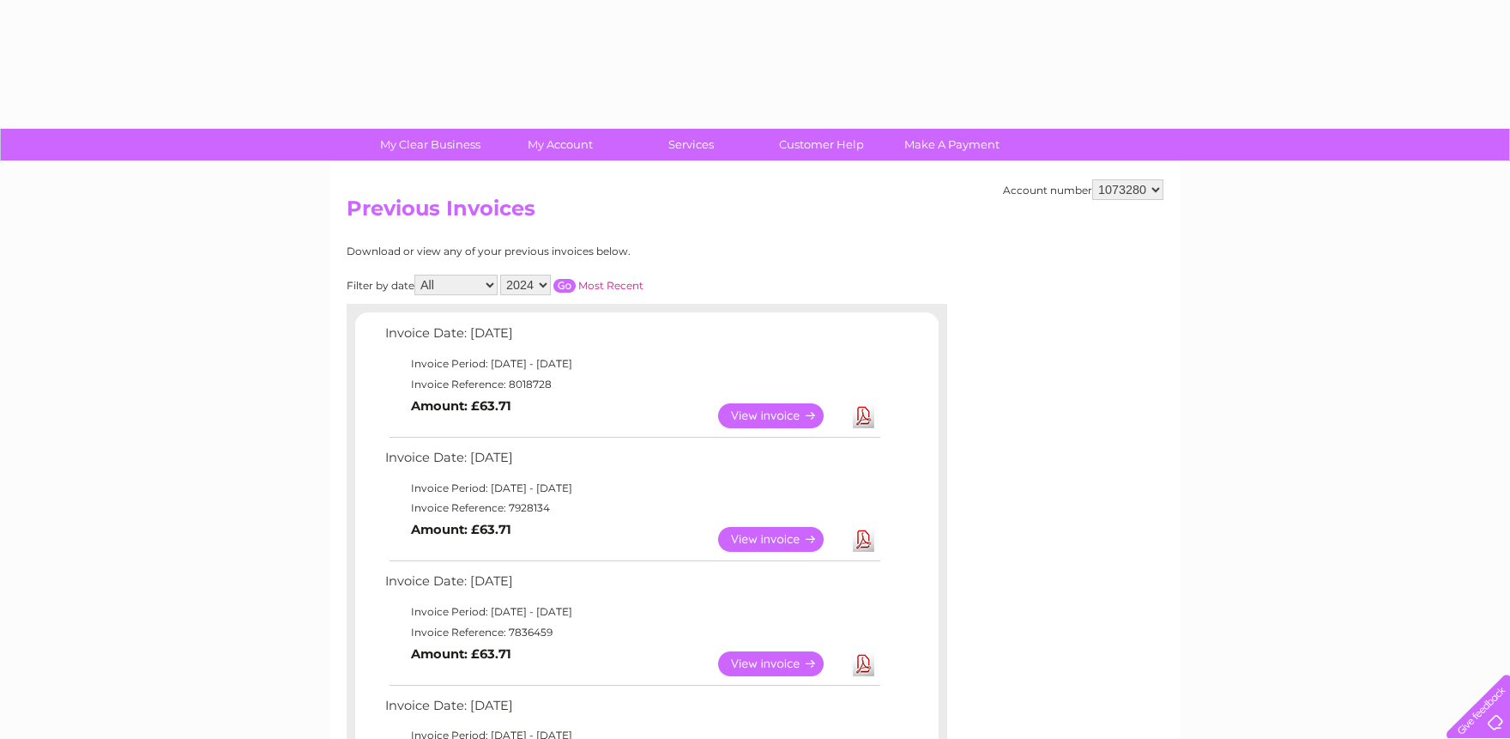
select select "2024"
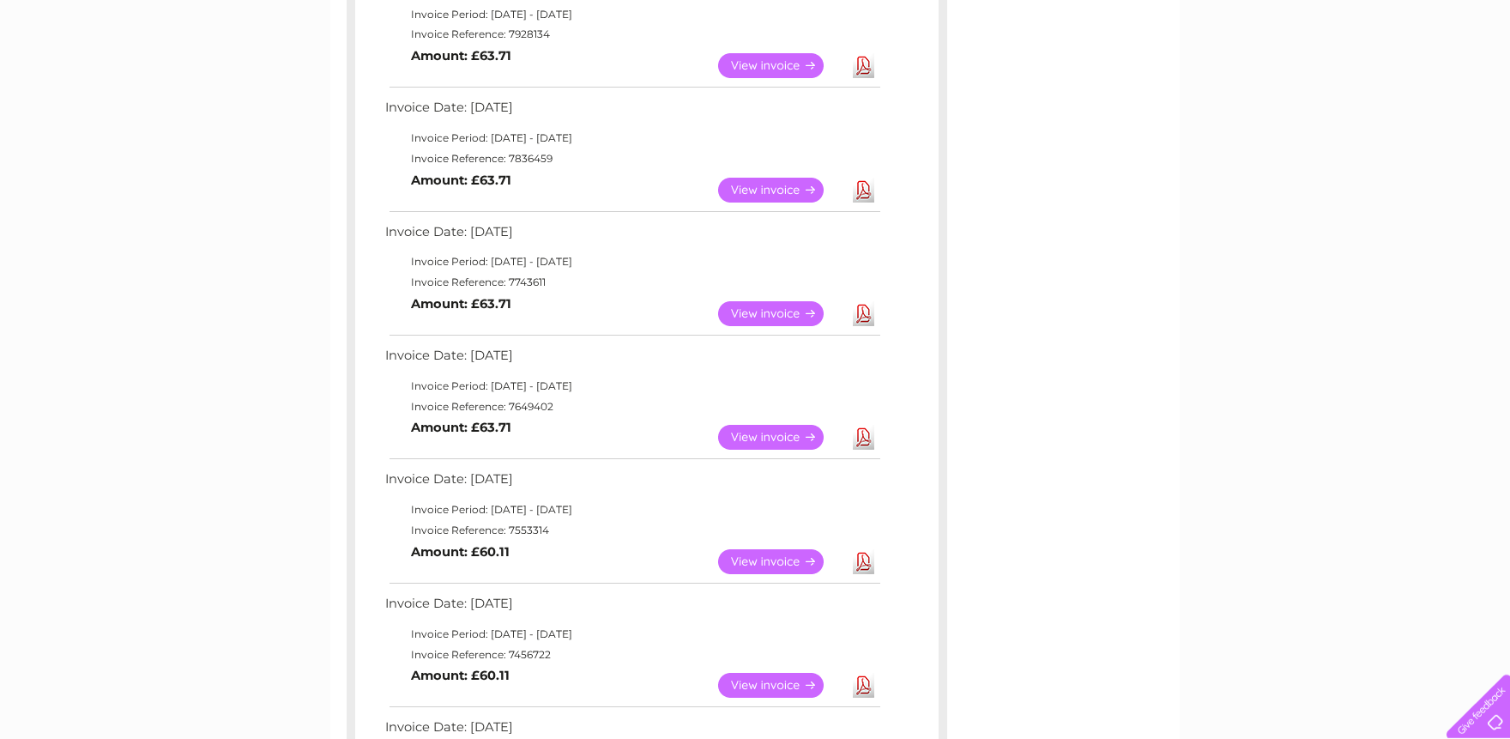
scroll to position [472, 0]
